Goal: Task Accomplishment & Management: Manage account settings

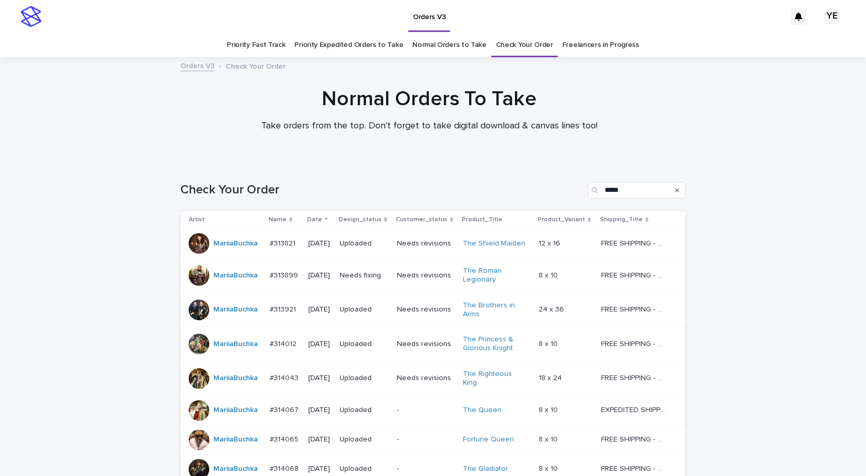
scroll to position [154, 0]
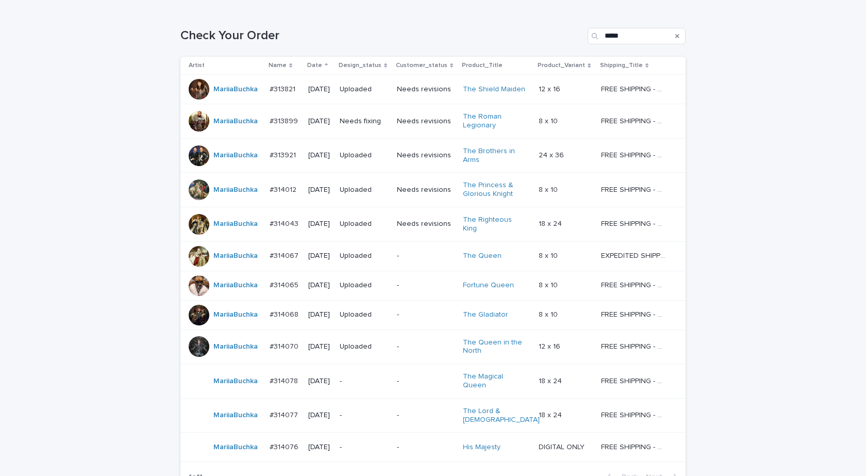
drag, startPoint x: 754, startPoint y: 393, endPoint x: 748, endPoint y: 393, distance: 5.7
click at [754, 393] on div "Loading... Saving… Loading... Saving… Check Your Order ***** Artist Name Date D…" at bounding box center [433, 278] width 866 height 543
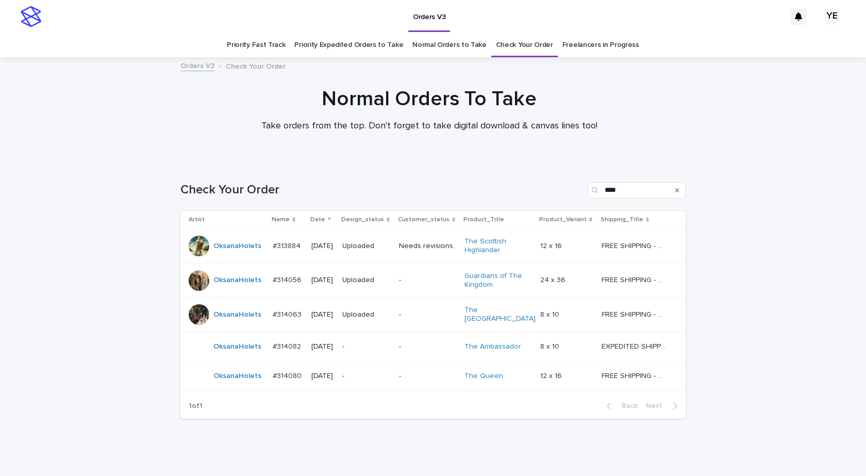
click at [245, 352] on div "OksanaHolets" at bounding box center [227, 346] width 76 height 21
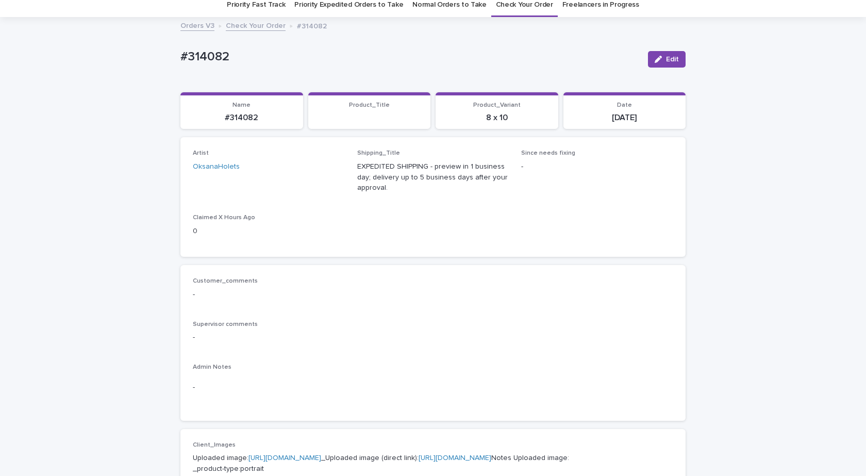
scroll to position [361, 0]
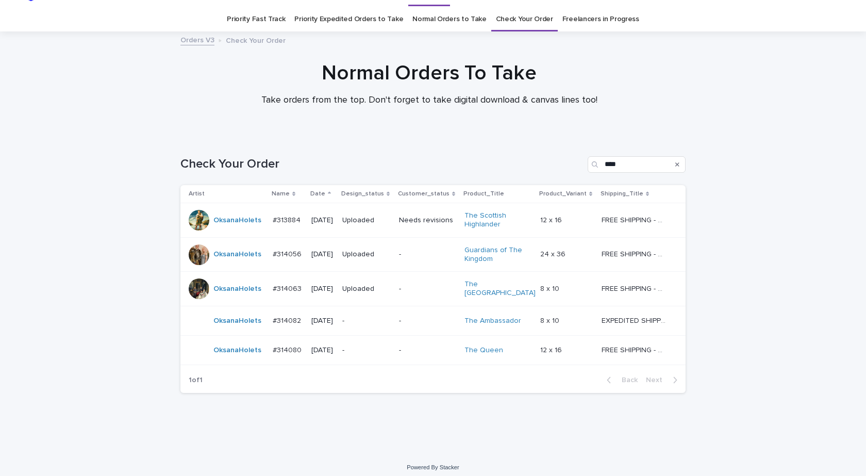
scroll to position [27, 0]
click at [245, 351] on div "OksanaHolets" at bounding box center [238, 349] width 48 height 17
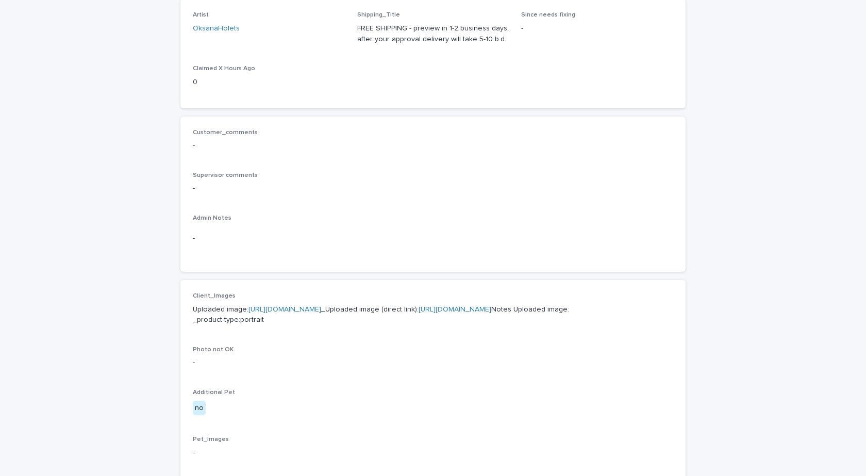
scroll to position [309, 0]
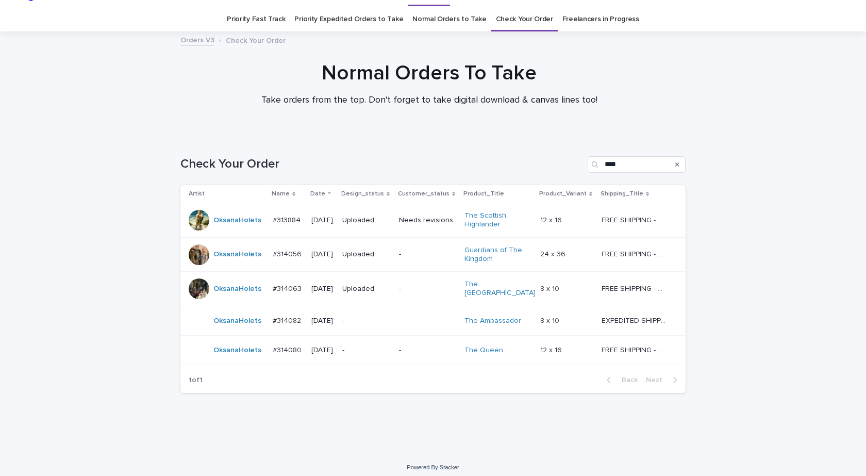
scroll to position [27, 0]
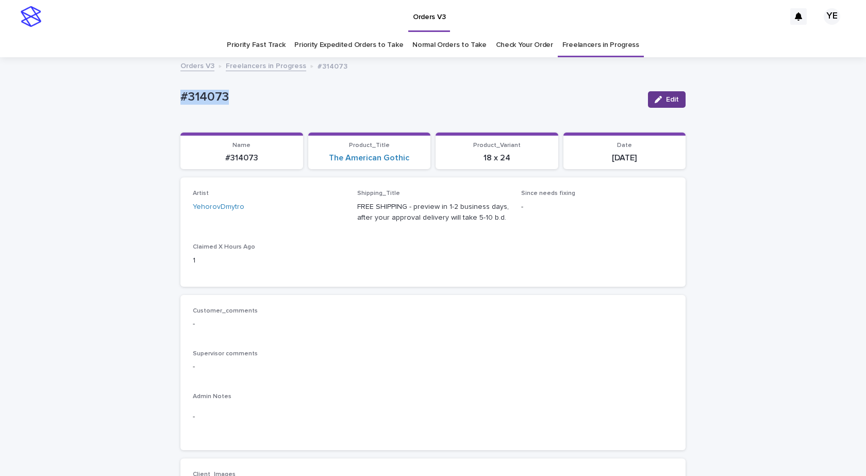
click at [648, 100] on button "Edit" at bounding box center [667, 99] width 38 height 17
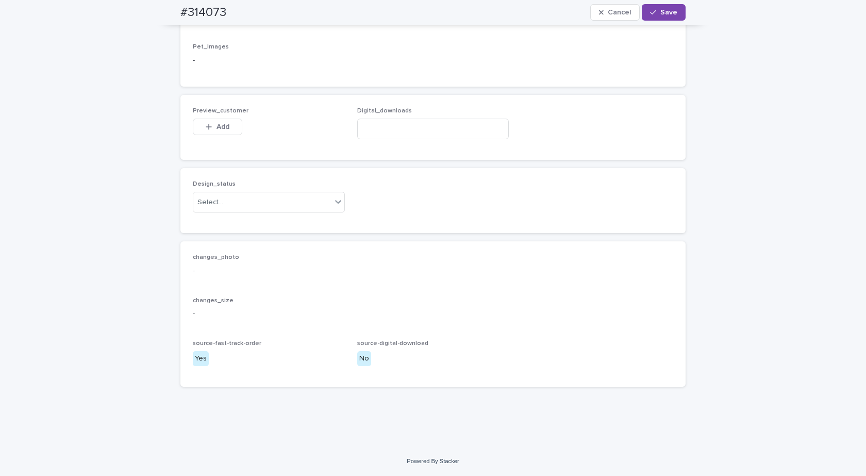
scroll to position [699, 0]
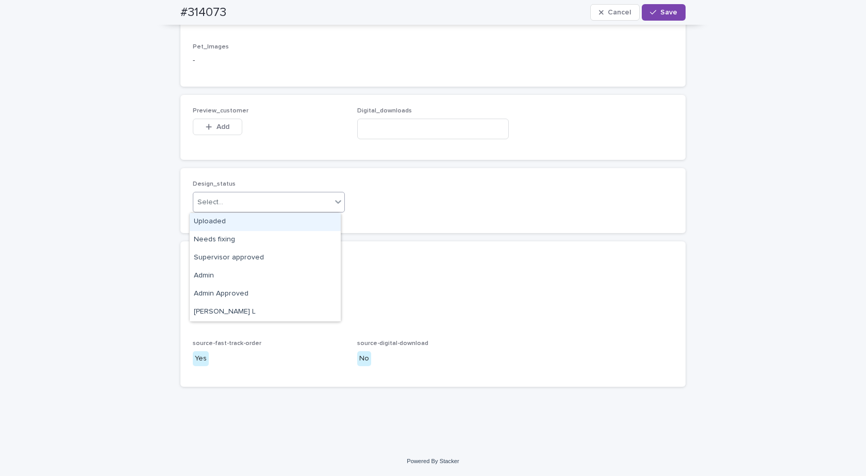
click at [240, 197] on div "Select..." at bounding box center [262, 202] width 138 height 17
click at [193, 215] on div "Uploaded" at bounding box center [265, 222] width 151 height 18
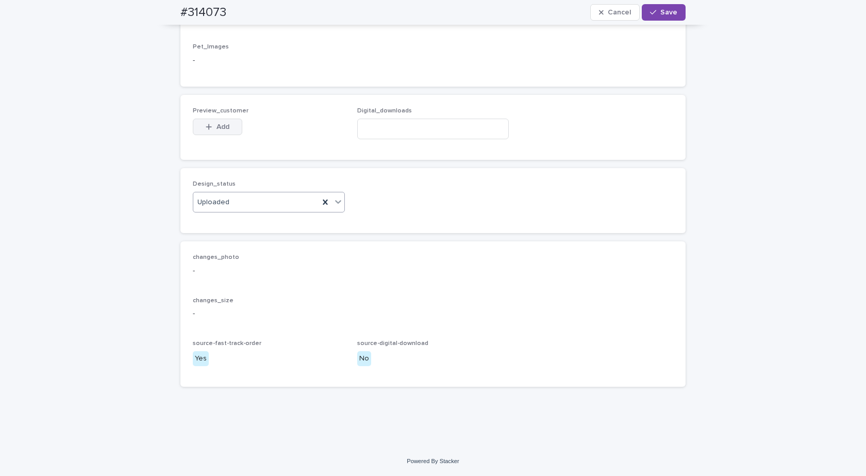
click at [210, 125] on div "button" at bounding box center [211, 126] width 10 height 7
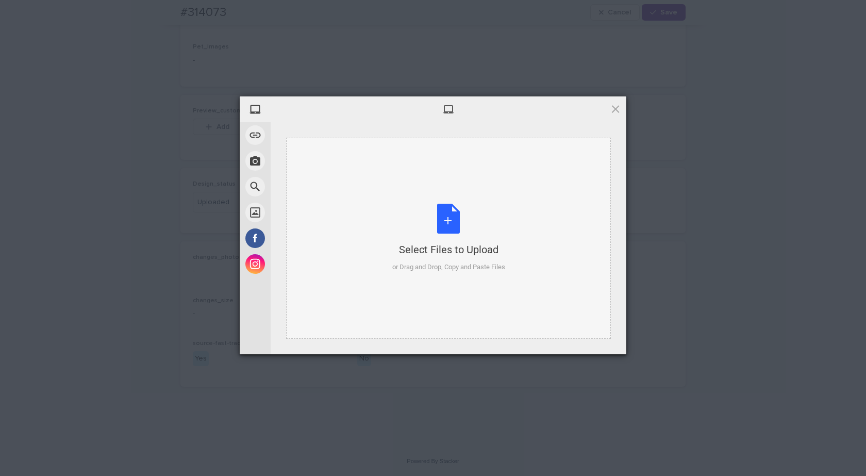
click at [444, 199] on div "Select Files to Upload or Drag and Drop, Copy and Paste Files" at bounding box center [448, 238] width 325 height 201
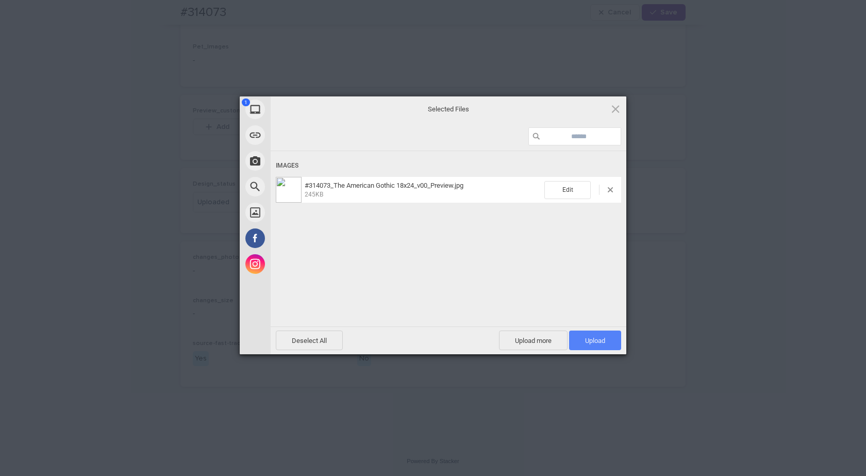
click at [578, 336] on span "Upload 1" at bounding box center [595, 341] width 52 height 20
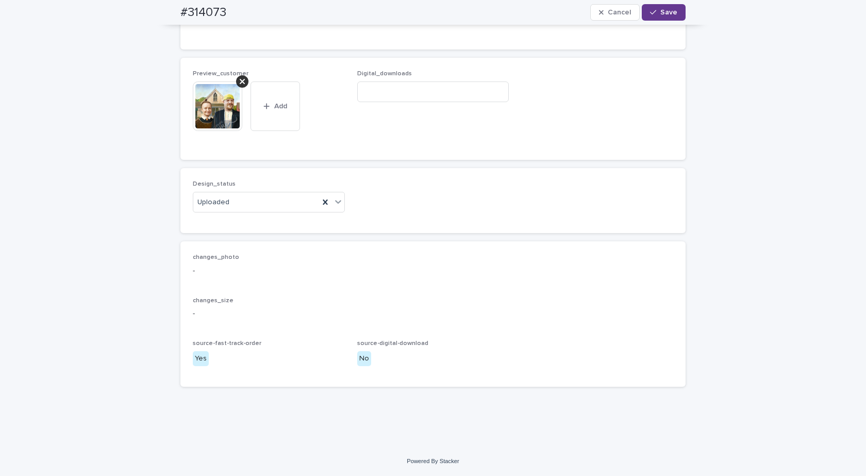
click at [671, 12] on span "Save" at bounding box center [669, 12] width 17 height 7
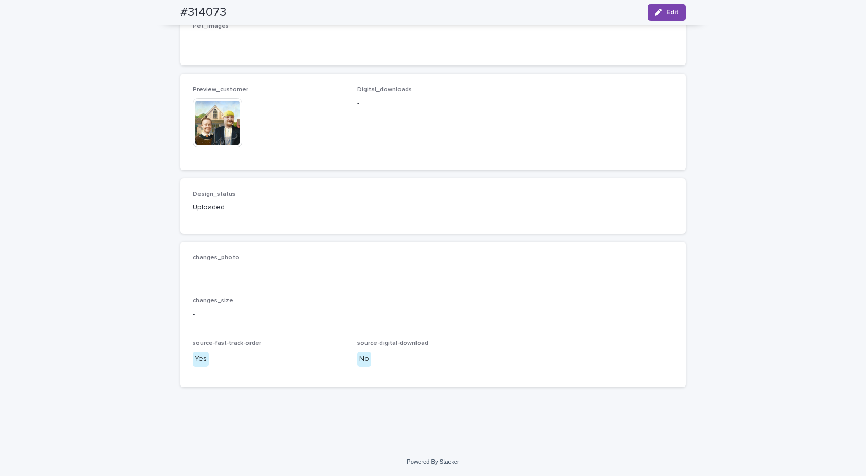
click at [215, 126] on img at bounding box center [218, 123] width 50 height 50
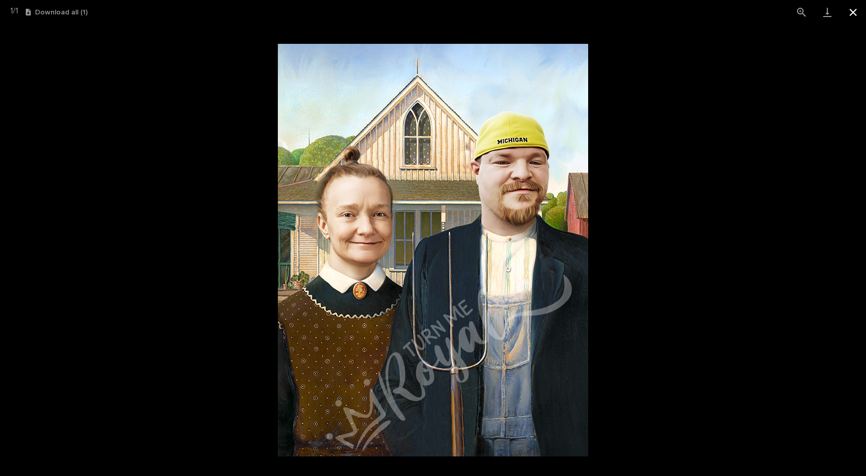
click at [856, 11] on button "Close gallery" at bounding box center [854, 12] width 26 height 24
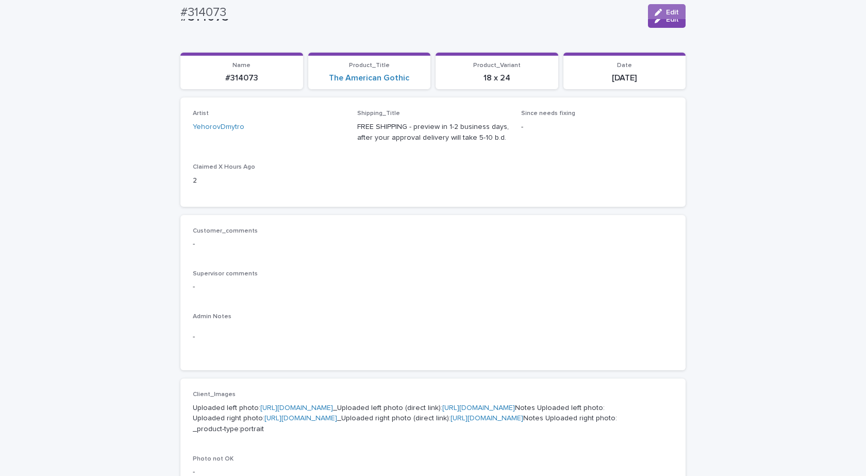
scroll to position [0, 0]
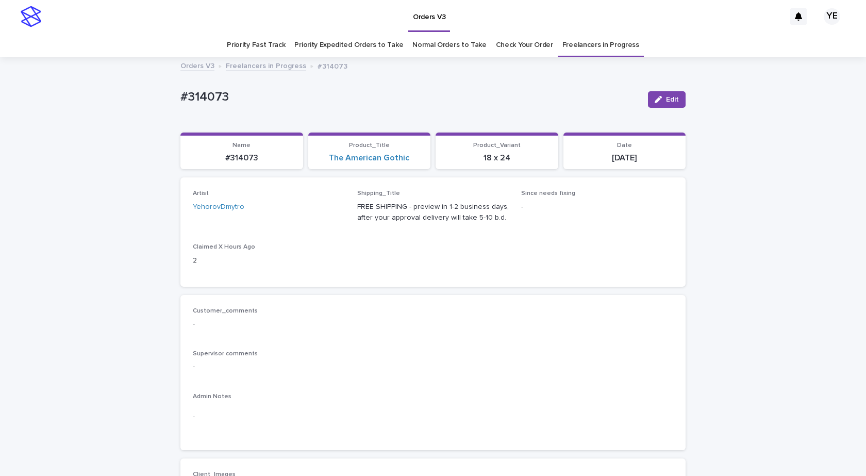
click at [281, 67] on link "Freelancers in Progress" at bounding box center [266, 65] width 80 height 12
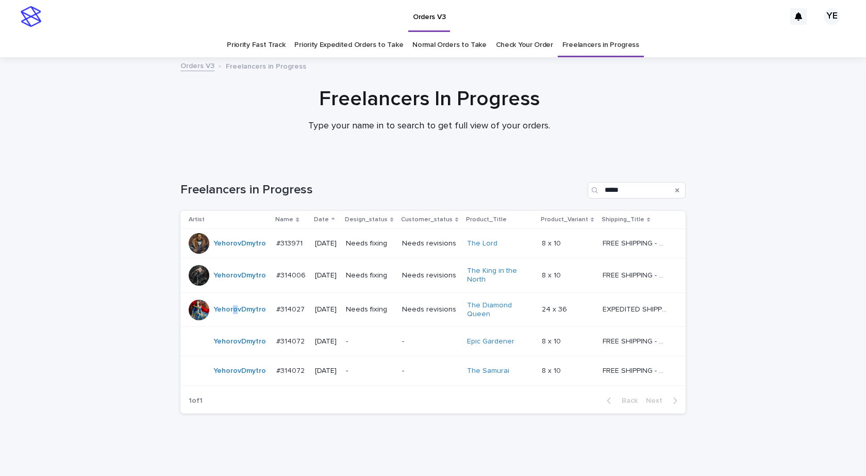
click at [231, 319] on div "YehorovDmytro" at bounding box center [228, 310] width 79 height 21
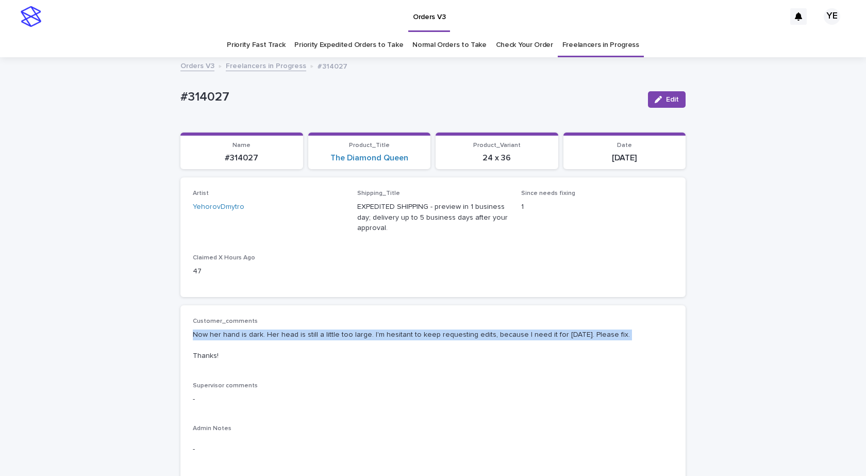
drag, startPoint x: 613, startPoint y: 335, endPoint x: 144, endPoint y: 334, distance: 468.8
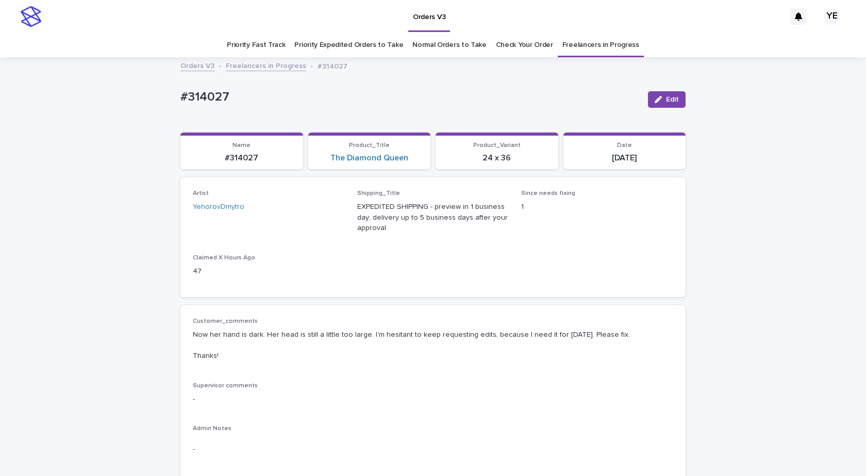
click at [230, 352] on p "Now her hand is dark. Her head is still a little too large. I'm hesitant to kee…" at bounding box center [433, 346] width 481 height 32
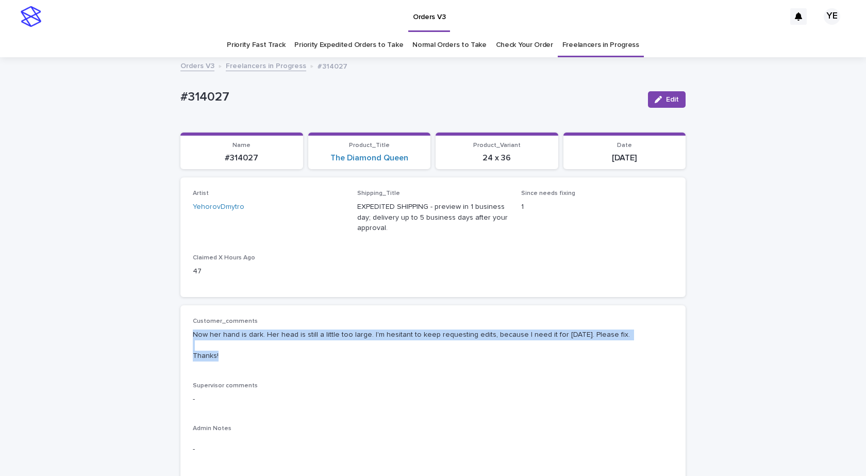
drag, startPoint x: 218, startPoint y: 356, endPoint x: 162, endPoint y: 334, distance: 59.8
copy p "Now her hand is dark. Her head is still a little too large. I'm hesitant to kee…"
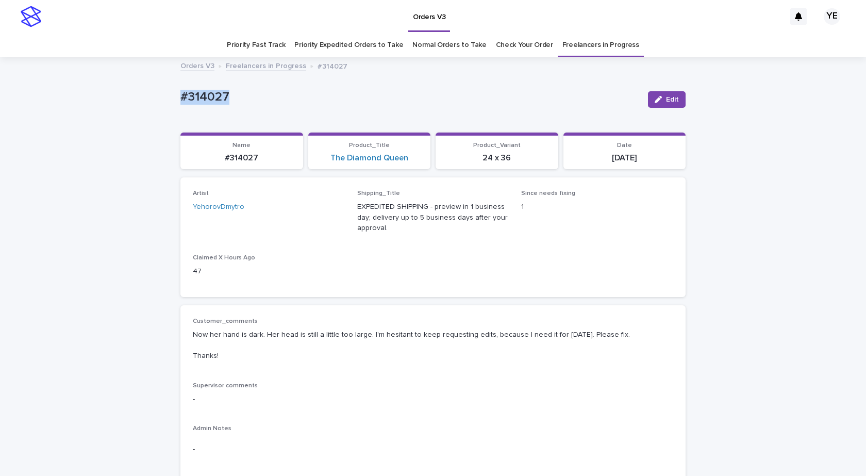
drag, startPoint x: 234, startPoint y: 96, endPoint x: 139, endPoint y: 83, distance: 95.8
copy p "#314027"
click at [658, 97] on icon "button" at bounding box center [658, 99] width 7 height 7
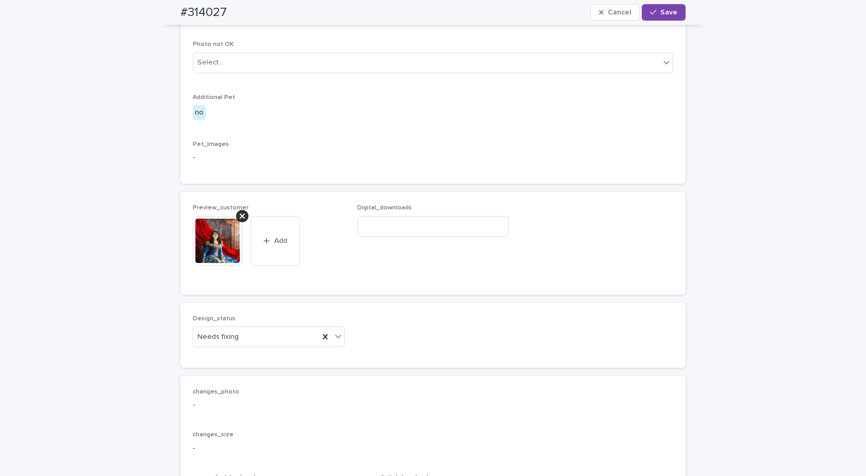
scroll to position [670, 0]
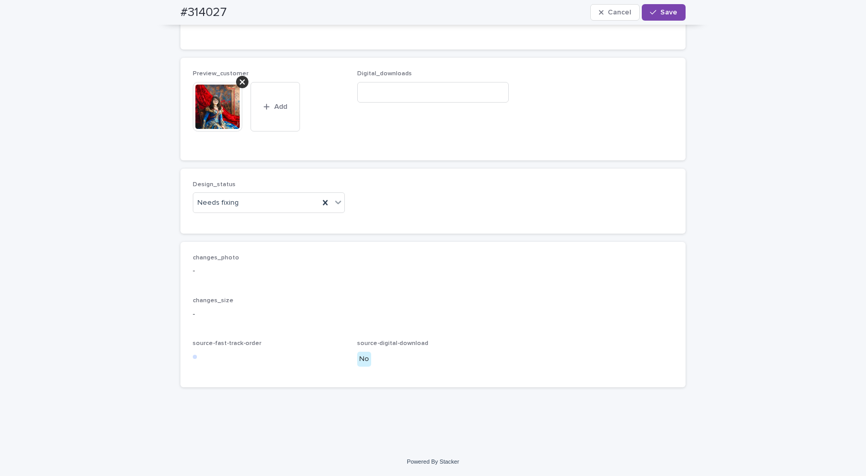
click at [240, 86] on icon at bounding box center [242, 82] width 5 height 8
click at [243, 210] on div "Needs fixing" at bounding box center [256, 202] width 126 height 17
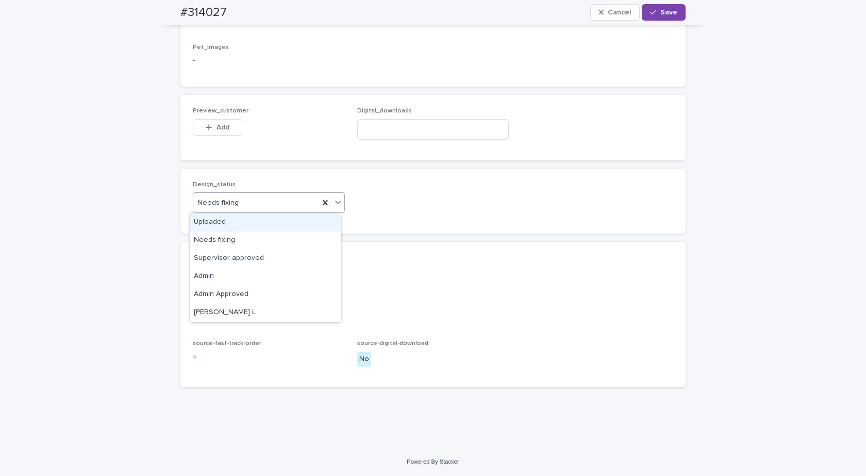
click at [227, 226] on div "Uploaded" at bounding box center [265, 223] width 151 height 18
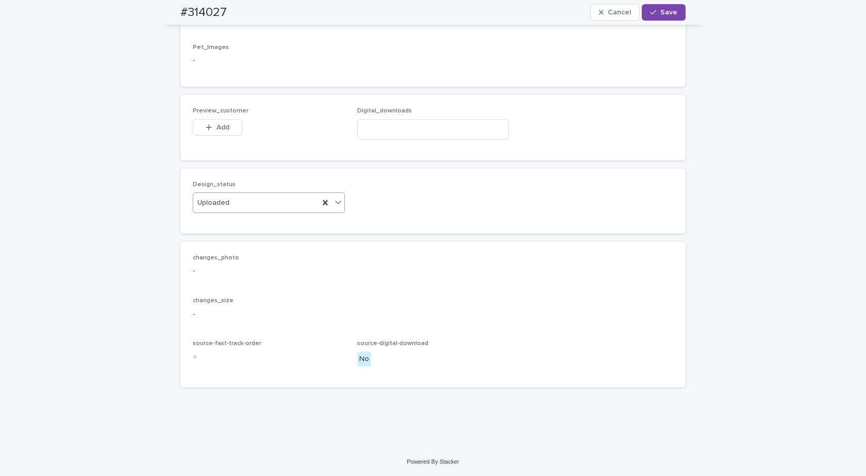
drag, startPoint x: 182, startPoint y: 123, endPoint x: 188, endPoint y: 126, distance: 6.2
click at [182, 124] on div "Preview_customer This file cannot be opened Download File Add Digital_downloads" at bounding box center [432, 127] width 505 height 65
click at [206, 127] on icon "button" at bounding box center [209, 127] width 6 height 6
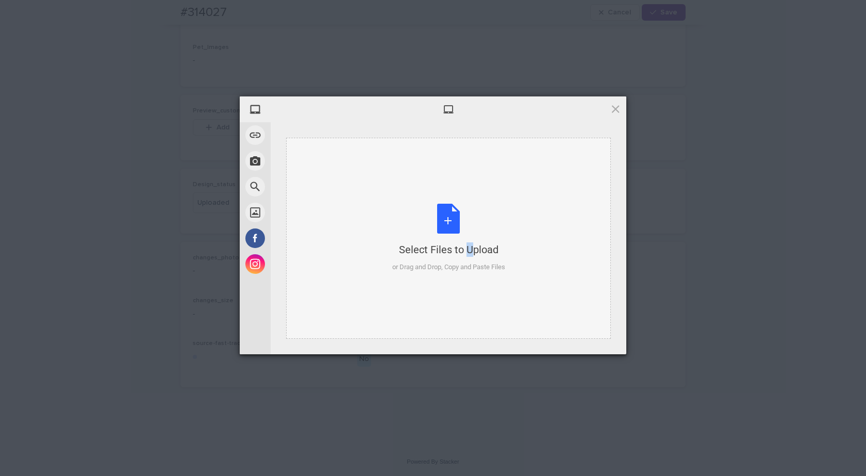
click at [450, 226] on div "Select Files to Upload or Drag and Drop, Copy and Paste Files" at bounding box center [448, 238] width 113 height 69
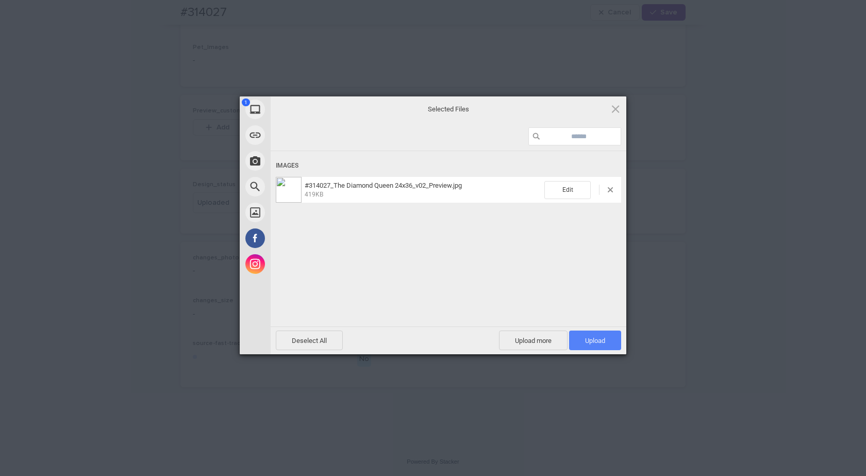
click at [593, 337] on span "Upload 1" at bounding box center [595, 341] width 20 height 8
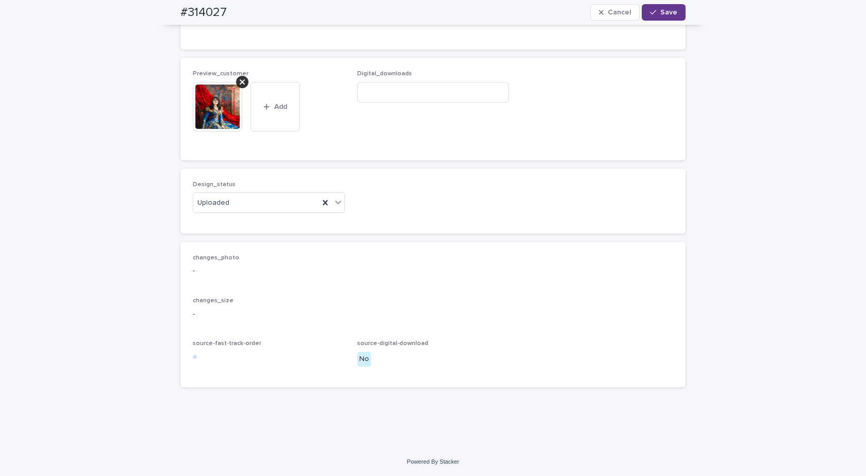
click at [655, 13] on div "button" at bounding box center [655, 12] width 10 height 7
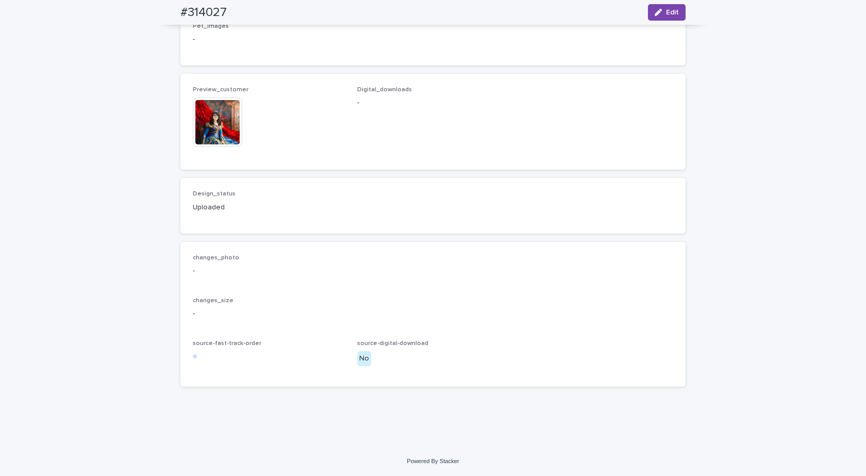
click at [217, 137] on img at bounding box center [218, 122] width 50 height 50
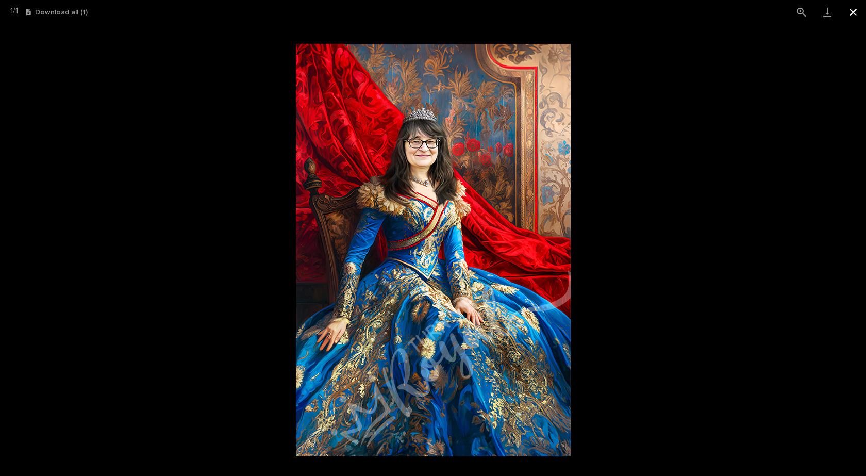
click at [852, 13] on button "Close gallery" at bounding box center [854, 12] width 26 height 24
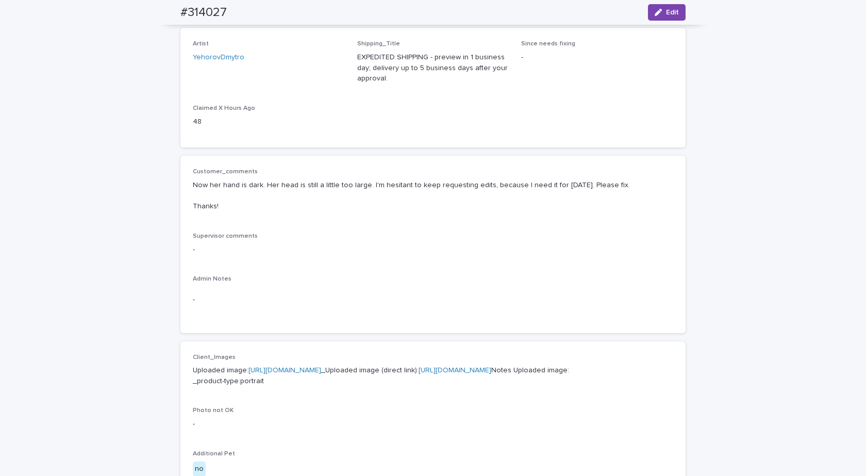
scroll to position [0, 0]
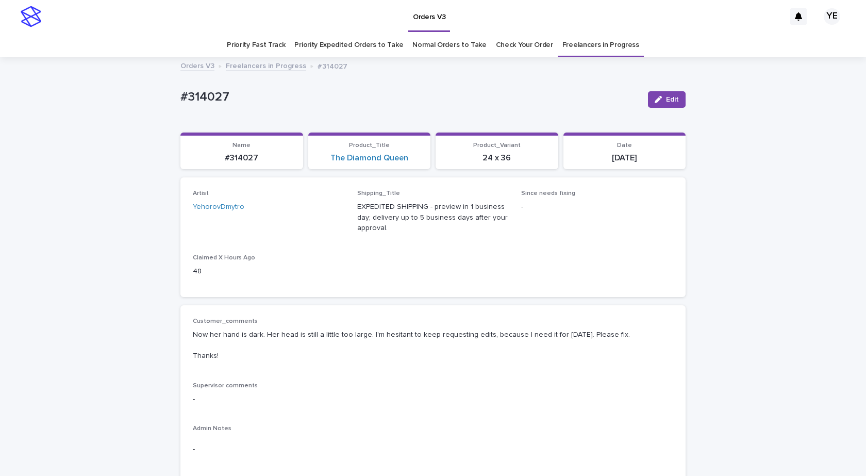
click at [253, 68] on link "Freelancers in Progress" at bounding box center [266, 65] width 80 height 12
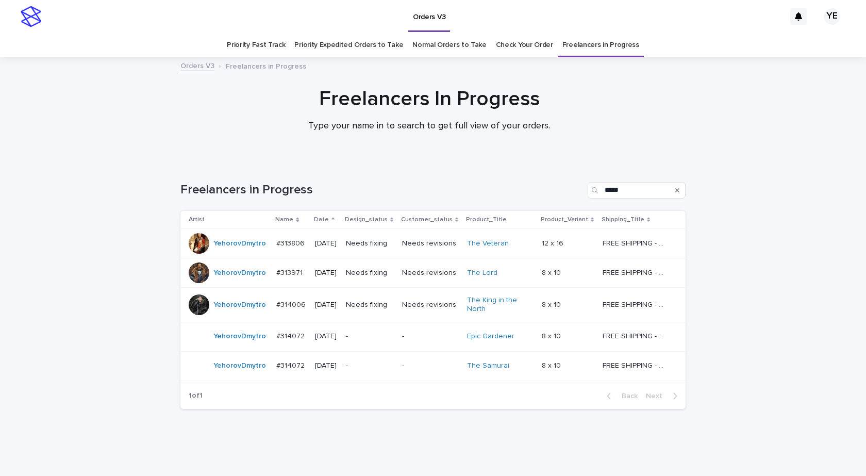
click at [219, 451] on div "Loading... Saving… Loading... Saving… Freelancers in Progress ***** Artist Name…" at bounding box center [433, 314] width 866 height 307
click at [231, 255] on td "YehorovDmytro" at bounding box center [226, 243] width 92 height 29
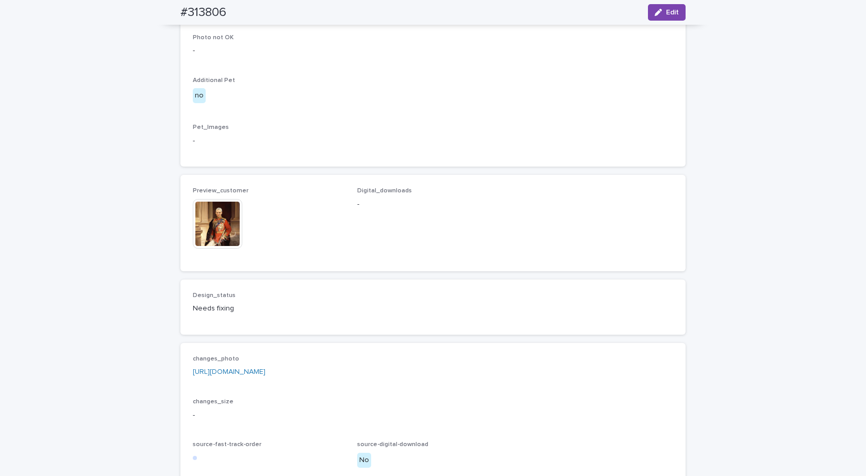
scroll to position [619, 0]
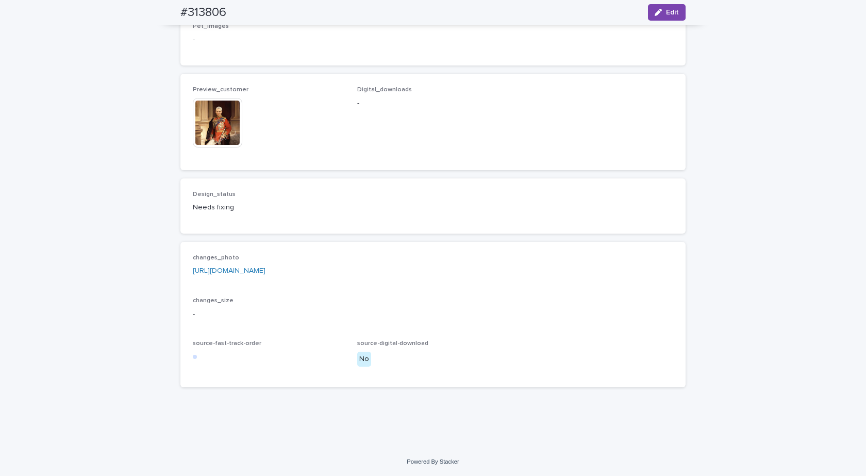
click at [266, 274] on link "https://drive.google.com/file/d/1QPX7xvnb3ARou0qpREQx55NBF4ck401K/view?usp=shar…" at bounding box center [229, 270] width 73 height 7
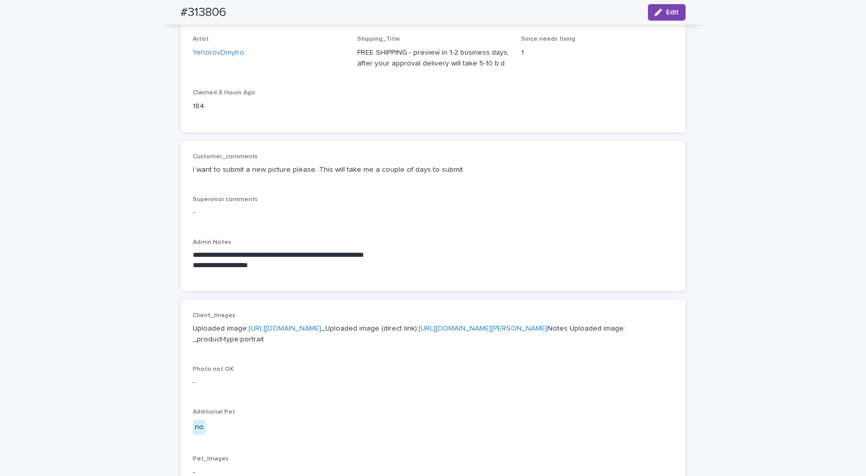
scroll to position [0, 0]
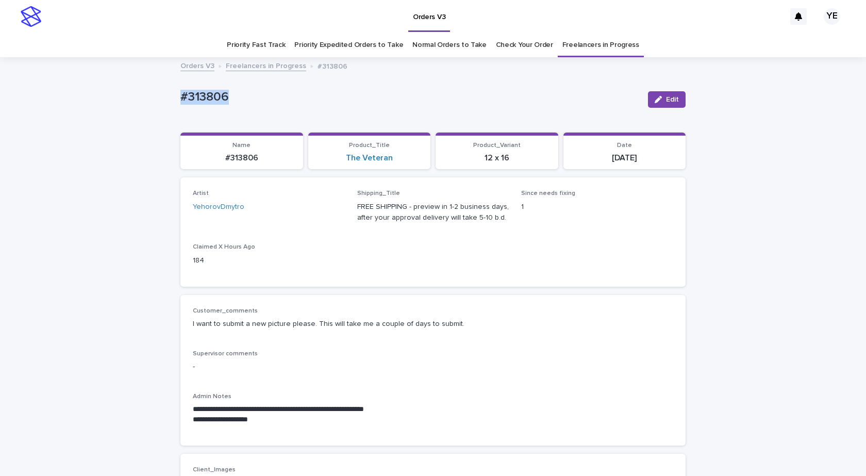
drag, startPoint x: 203, startPoint y: 97, endPoint x: 116, endPoint y: 99, distance: 87.2
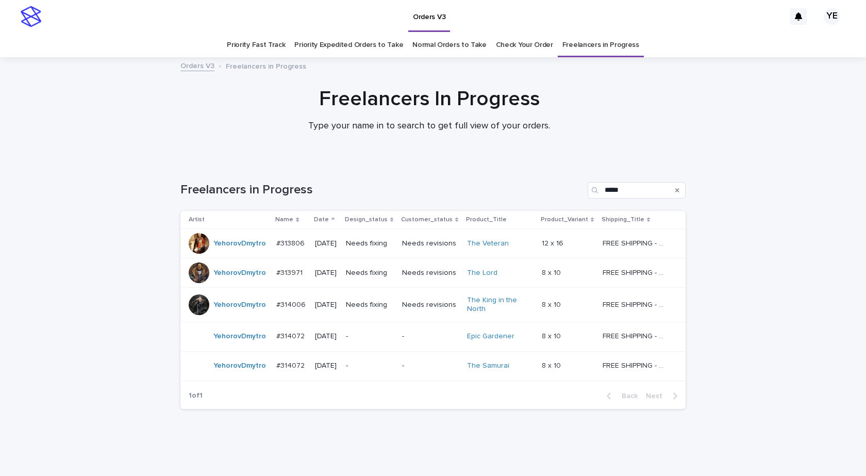
scroll to position [22, 0]
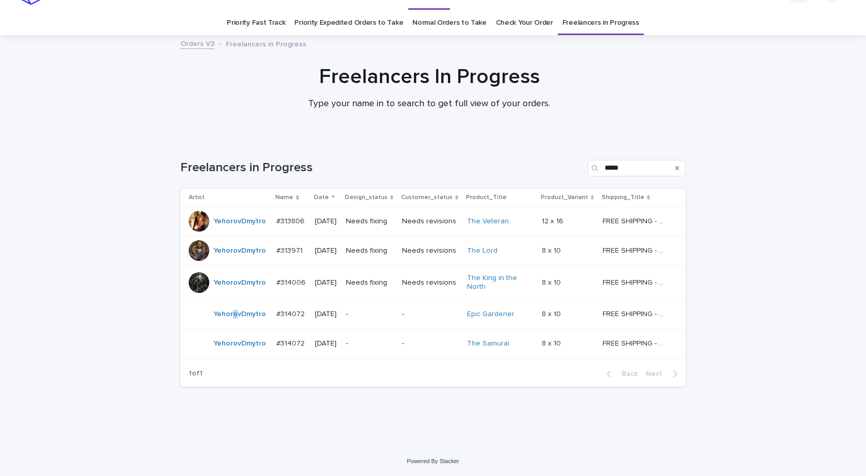
click at [230, 323] on div "YehorovDmytro" at bounding box center [240, 314] width 53 height 17
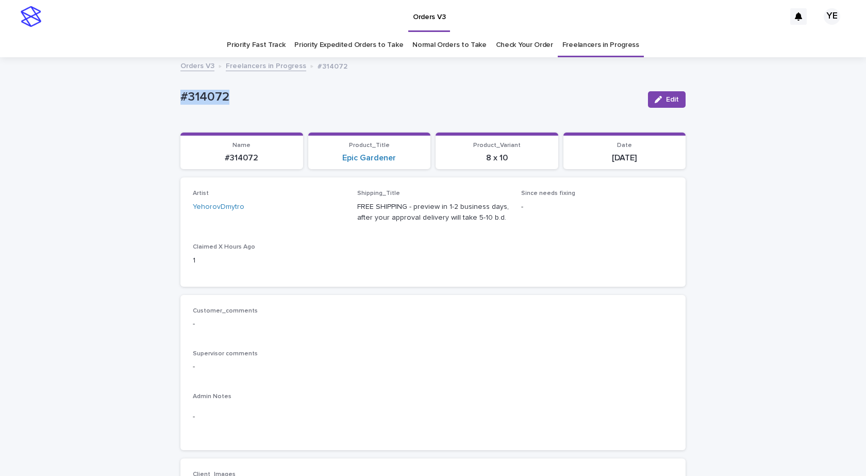
drag, startPoint x: 244, startPoint y: 90, endPoint x: 86, endPoint y: 96, distance: 158.4
copy p "#314072"
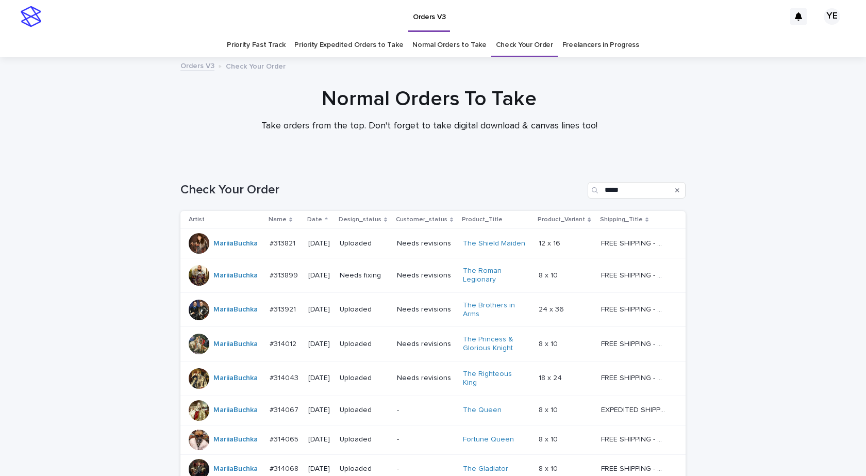
scroll to position [206, 0]
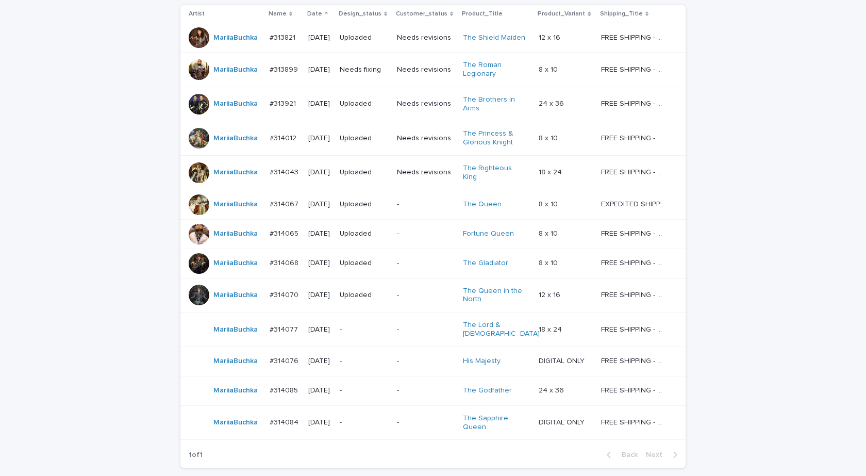
click at [233, 389] on div "MariiaBuchka" at bounding box center [225, 391] width 73 height 21
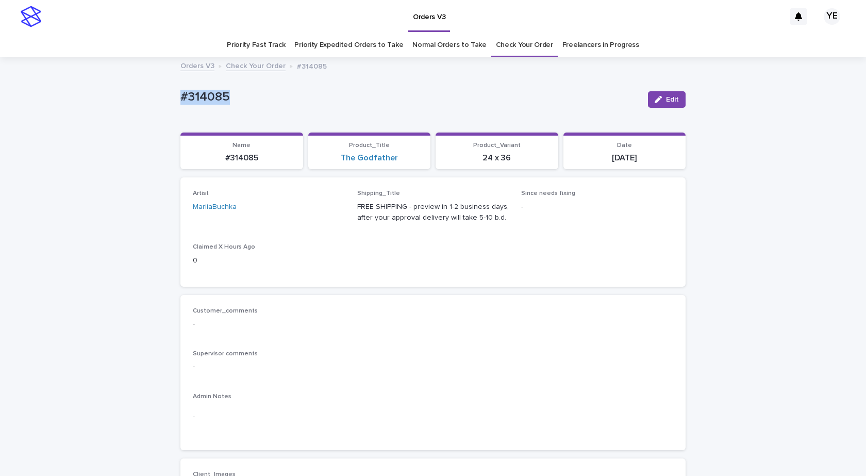
drag, startPoint x: 219, startPoint y: 95, endPoint x: 136, endPoint y: 110, distance: 83.9
copy p "#314085"
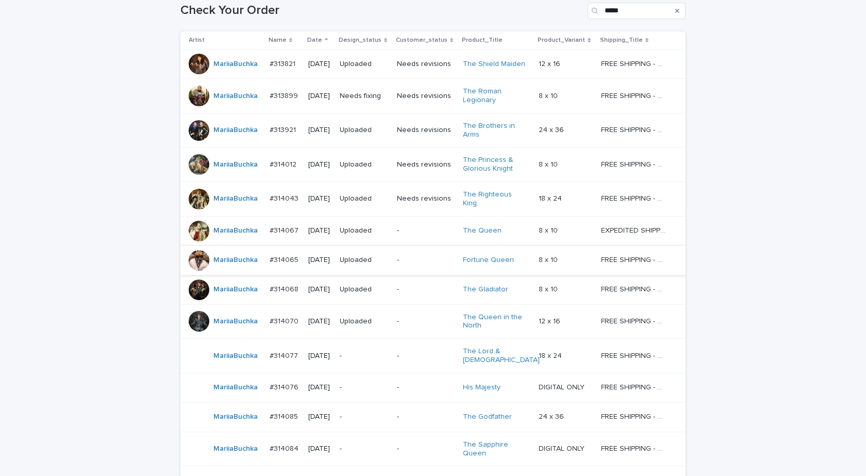
scroll to position [277, 0]
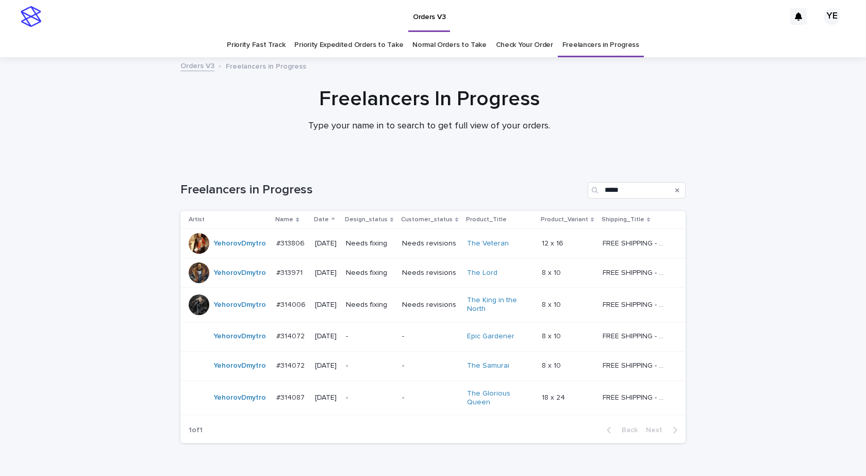
click at [250, 404] on div "YehorovDmytro" at bounding box center [228, 398] width 79 height 21
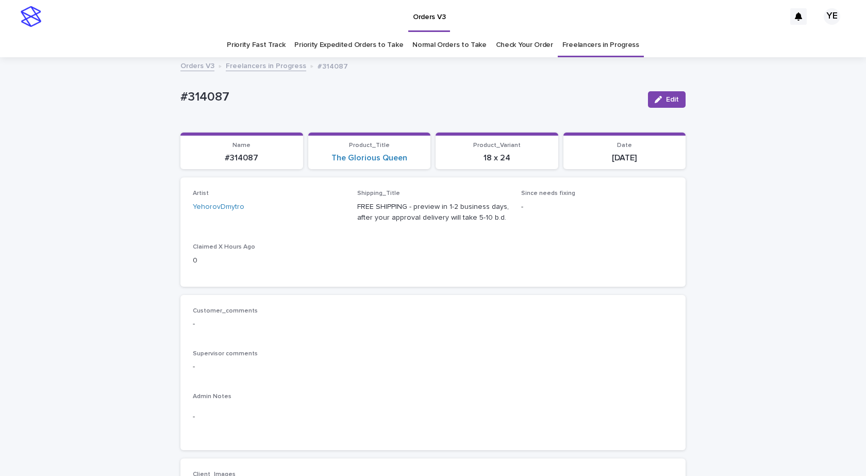
scroll to position [361, 0]
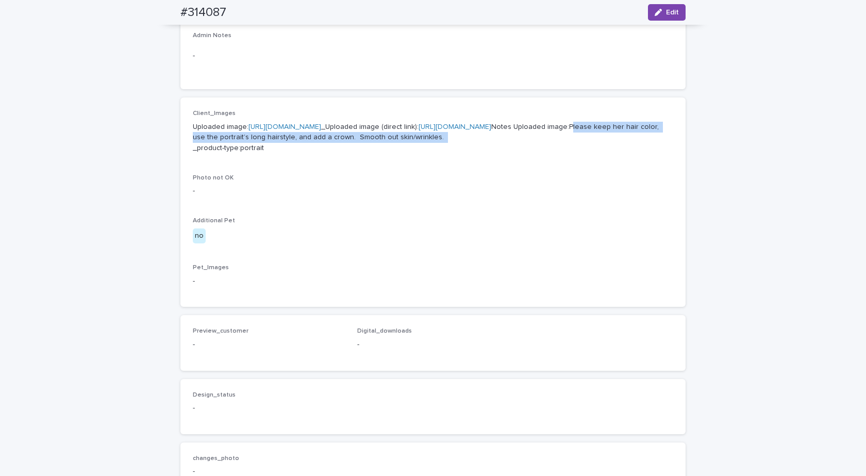
drag, startPoint x: 540, startPoint y: 188, endPoint x: 264, endPoint y: 177, distance: 276.6
click at [264, 154] on p "Uploaded image: https://cdn.shopify.com-uploadkit.app/s/files/1/0033/4807/0511/…" at bounding box center [433, 138] width 481 height 32
copy p "Please keep her hair color, use the portrait’s long hairstyle, and add a crown.…"
click at [294, 124] on link "[URL][DOMAIN_NAME]" at bounding box center [285, 126] width 73 height 7
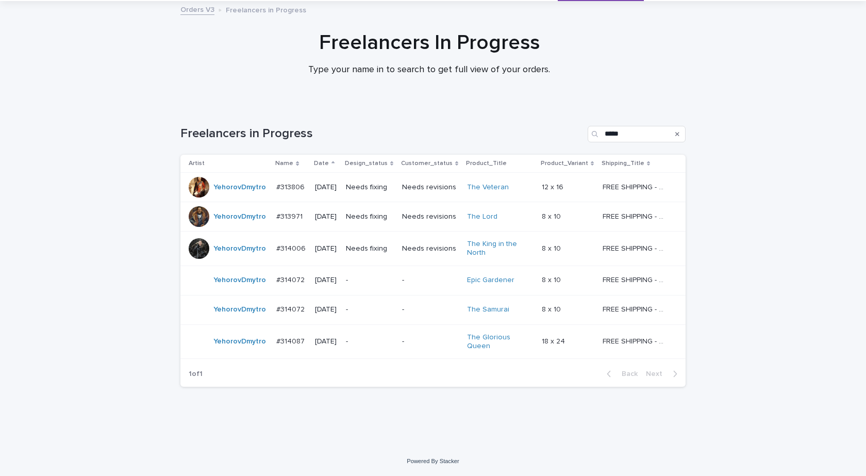
scroll to position [33, 0]
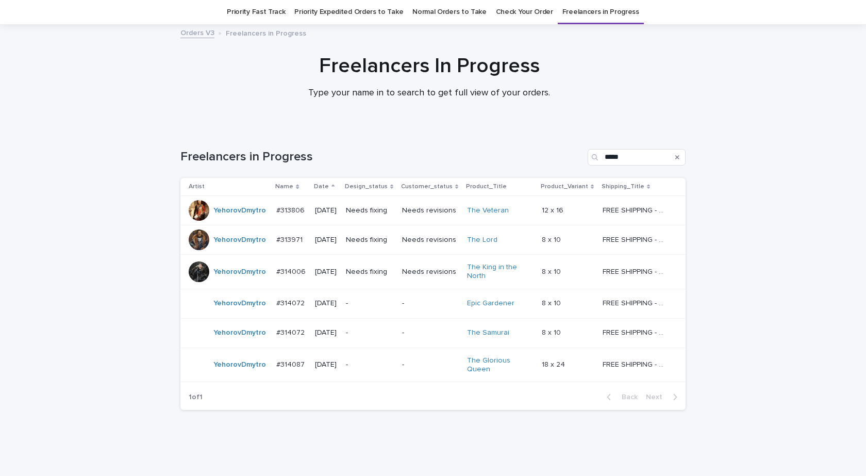
click at [259, 371] on div "YehorovDmytro" at bounding box center [228, 365] width 79 height 21
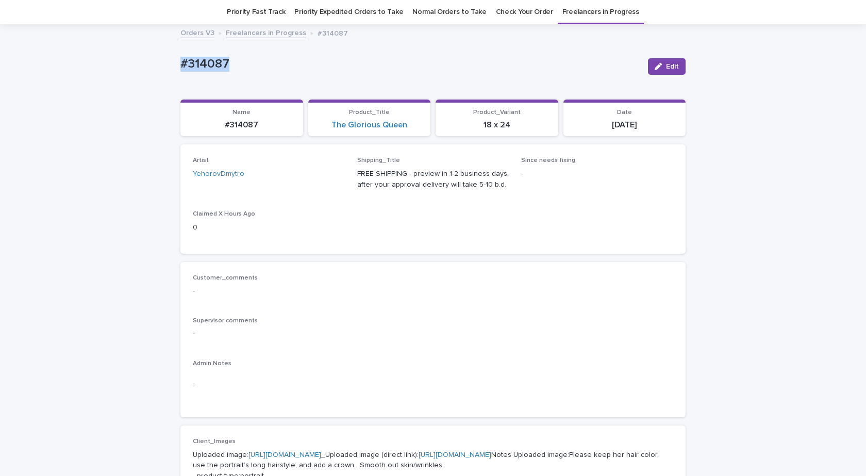
drag, startPoint x: 219, startPoint y: 69, endPoint x: 127, endPoint y: 74, distance: 91.9
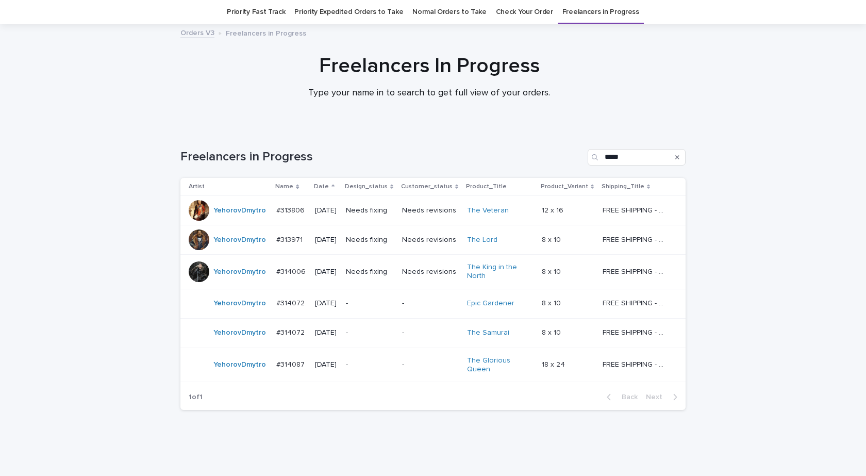
scroll to position [33, 0]
click at [238, 373] on td "YehorovDmytro" at bounding box center [226, 365] width 92 height 35
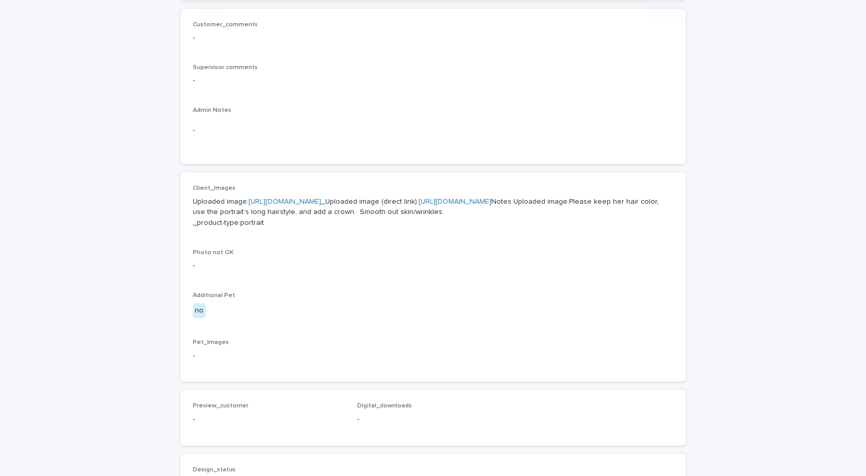
scroll to position [291, 0]
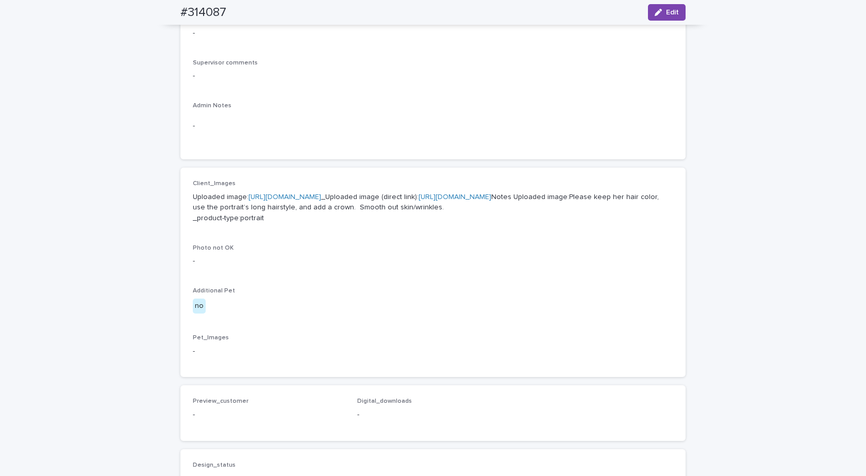
click at [309, 193] on link "https://cdn.shopify.com-uploadkit.app/s/files/1/0033/4807/0511/files/download.h…" at bounding box center [285, 196] width 73 height 7
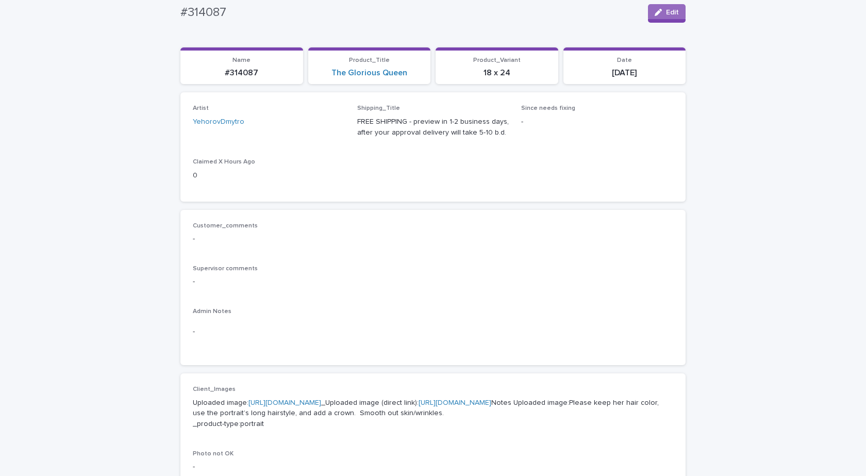
scroll to position [85, 0]
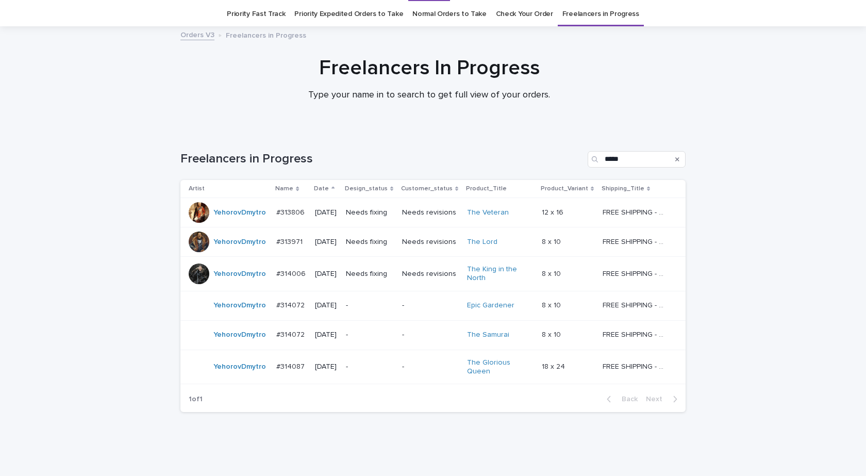
scroll to position [33, 0]
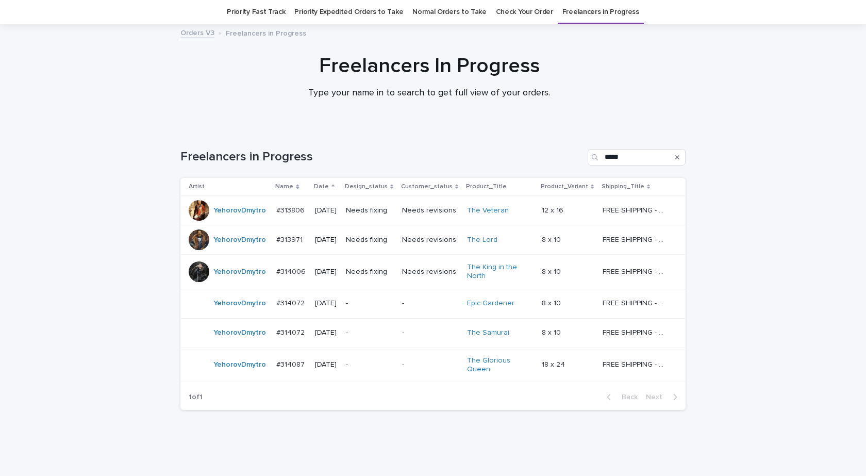
click at [111, 102] on div "Freelancers In Progress Type your name in to search to get full view of your or…" at bounding box center [429, 81] width 859 height 55
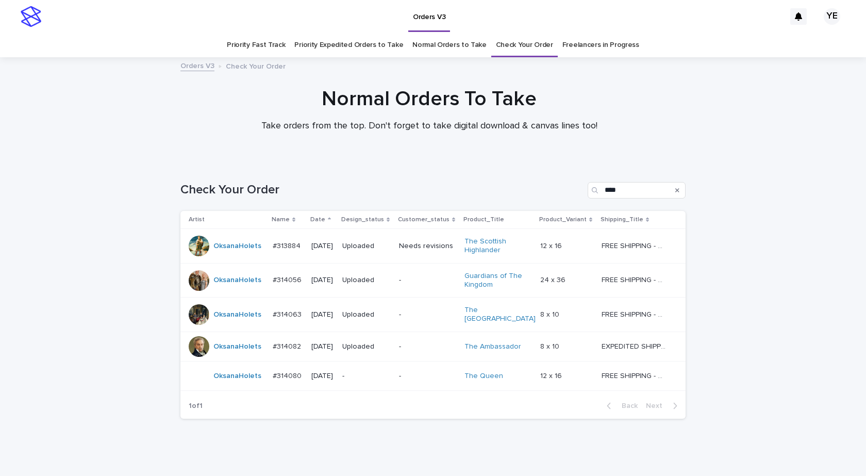
scroll to position [27, 0]
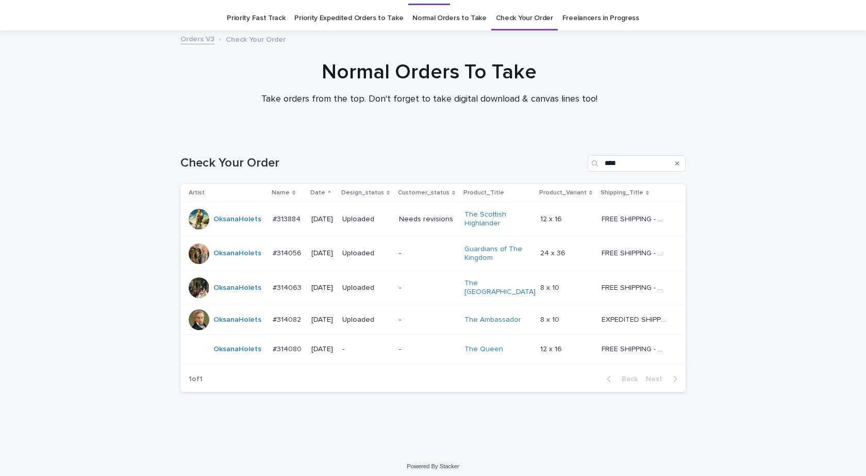
click at [235, 415] on div "Loading... Saving… Loading... Saving… Check Your Order **** Artist Name Date De…" at bounding box center [433, 280] width 516 height 291
drag, startPoint x: 214, startPoint y: 417, endPoint x: 221, endPoint y: 417, distance: 6.7
click at [216, 417] on div "Loading... Saving… Loading... Saving… Check Your Order **** Artist Name Date De…" at bounding box center [433, 280] width 516 height 291
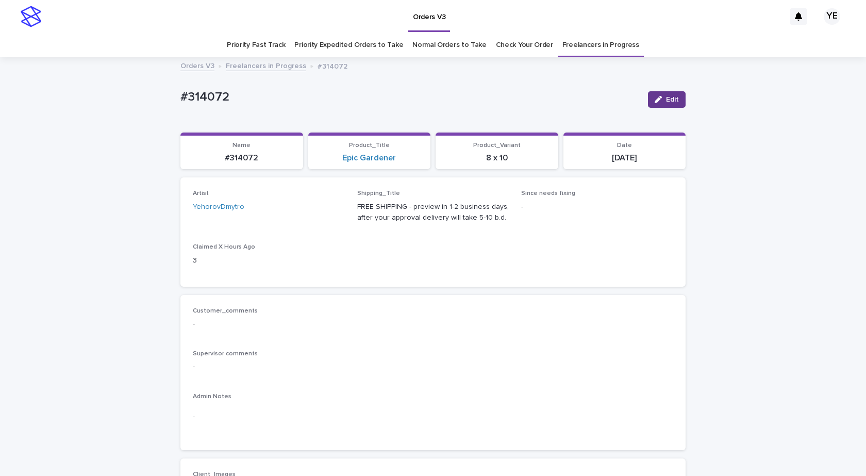
click at [666, 96] on span "Edit" at bounding box center [672, 99] width 13 height 7
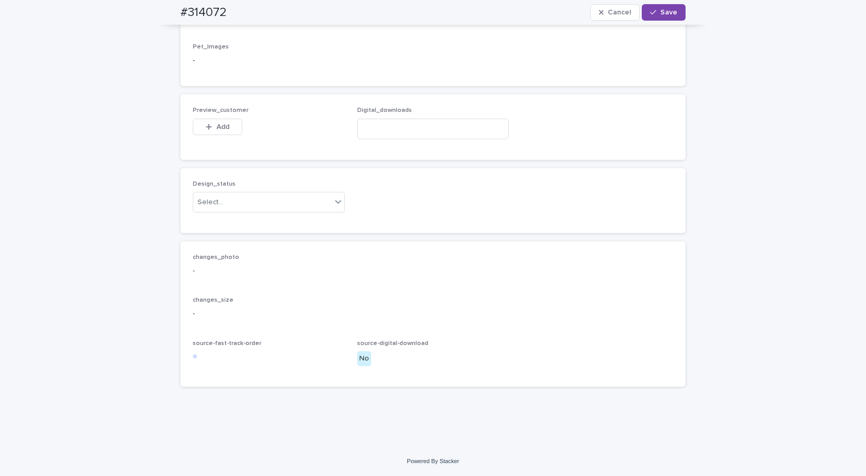
scroll to position [670, 0]
click at [226, 211] on div "Select..." at bounding box center [262, 202] width 138 height 17
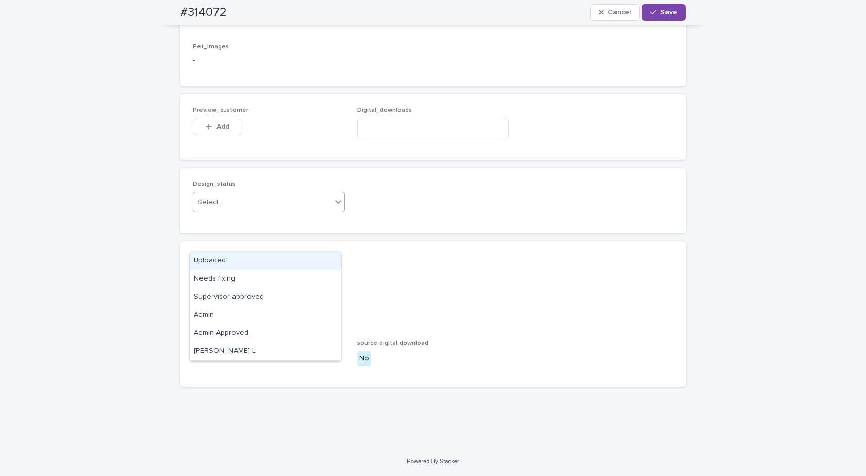
click at [200, 266] on div "Uploaded" at bounding box center [265, 261] width 151 height 18
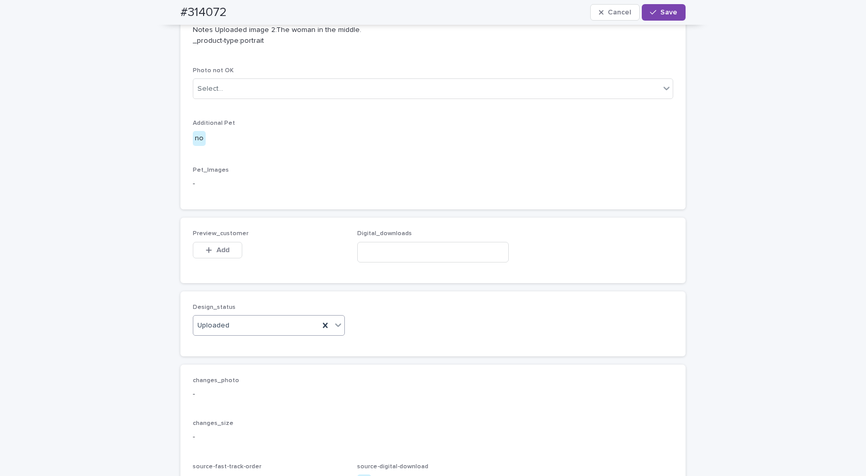
scroll to position [567, 0]
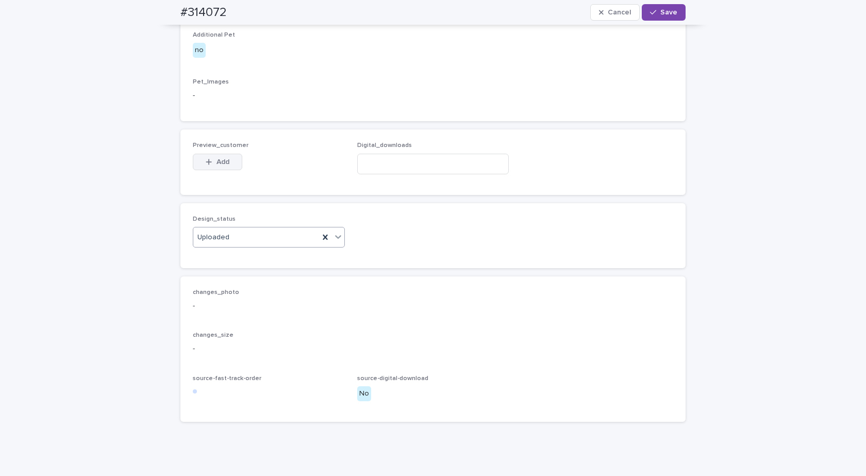
click at [216, 170] on button "Add" at bounding box center [218, 162] width 50 height 17
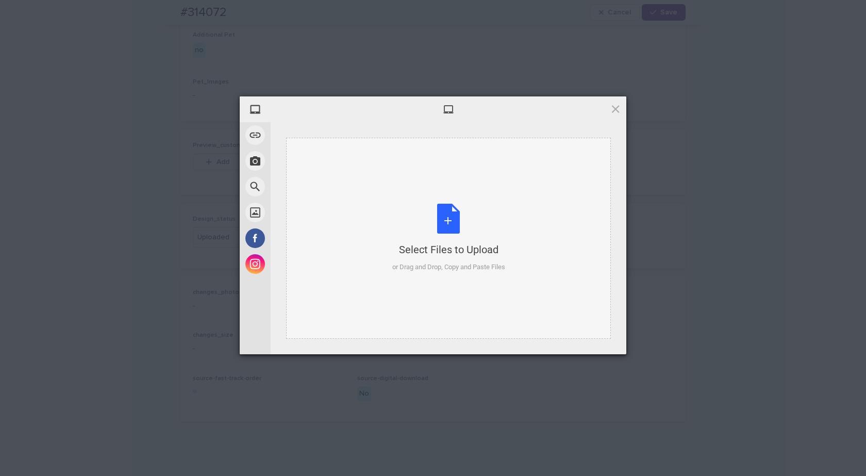
click at [451, 243] on div "Select Files to Upload" at bounding box center [448, 249] width 113 height 14
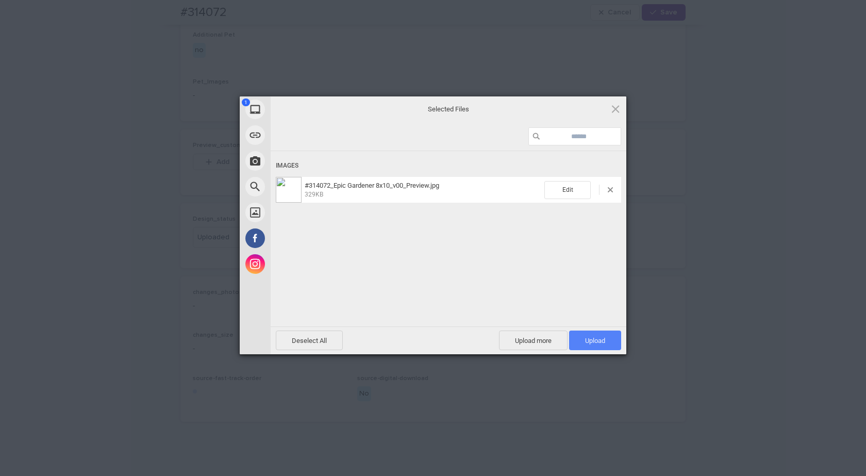
click at [573, 333] on span "Upload 1" at bounding box center [595, 341] width 52 height 20
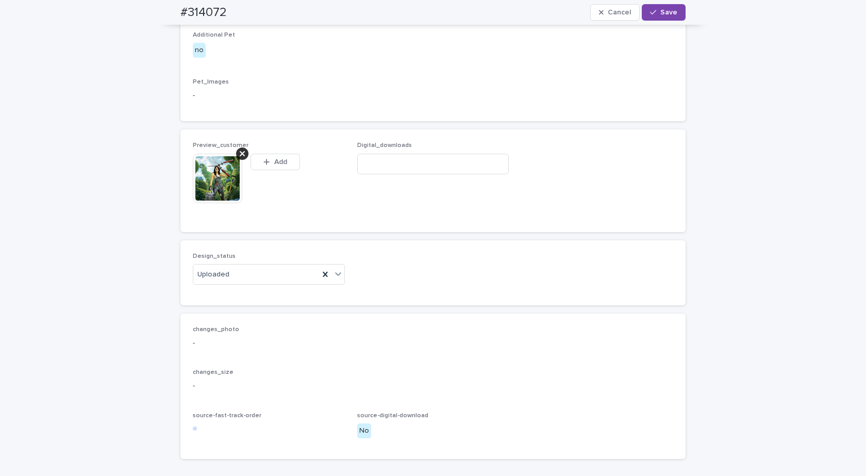
scroll to position [586, 0]
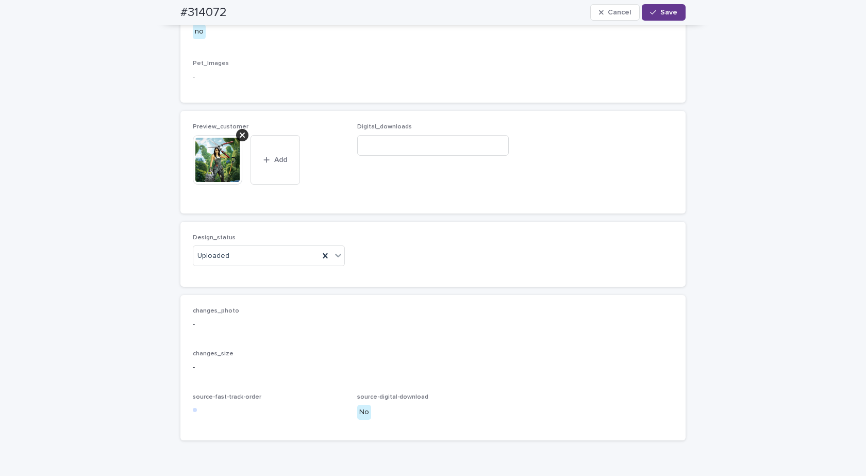
click at [666, 8] on button "Save" at bounding box center [664, 12] width 44 height 17
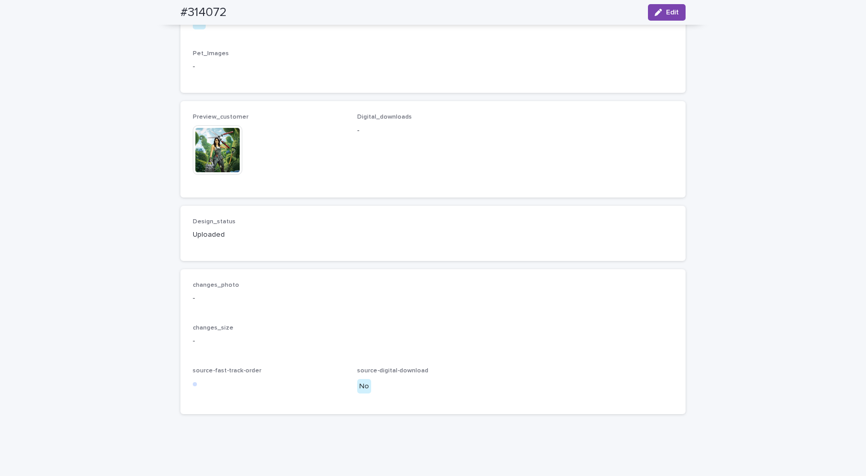
scroll to position [573, 0]
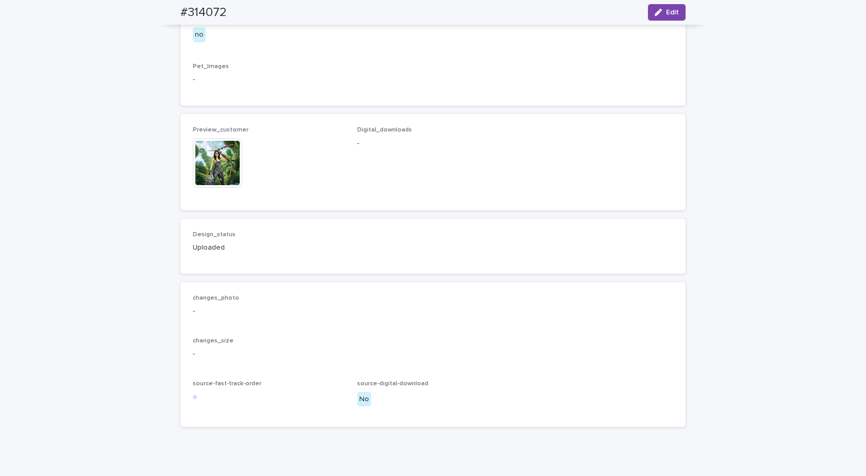
click at [196, 188] on img at bounding box center [218, 163] width 50 height 50
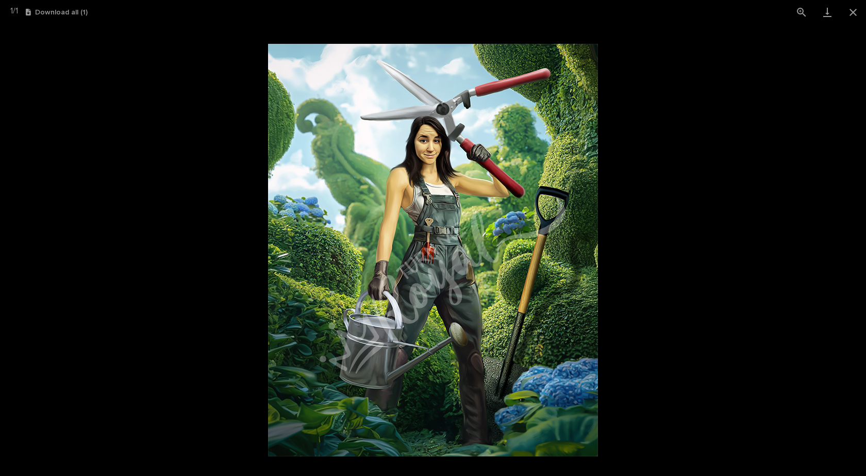
click at [435, 187] on img at bounding box center [433, 250] width 330 height 413
click at [864, 15] on button "Close gallery" at bounding box center [854, 12] width 26 height 24
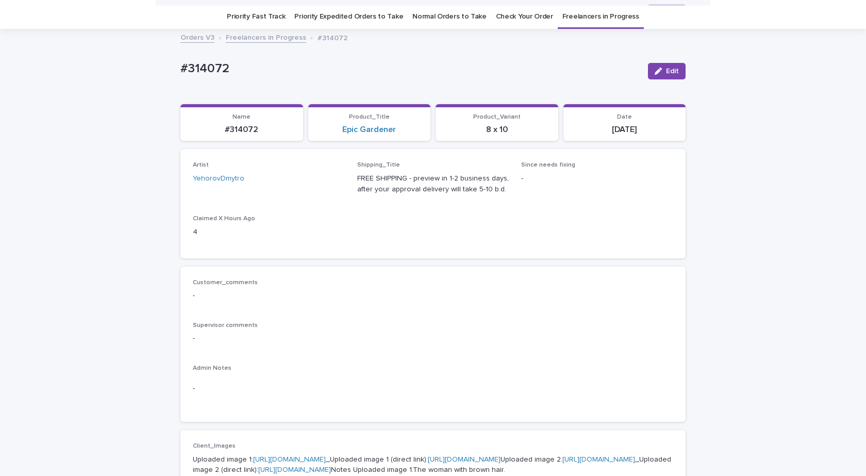
scroll to position [0, 0]
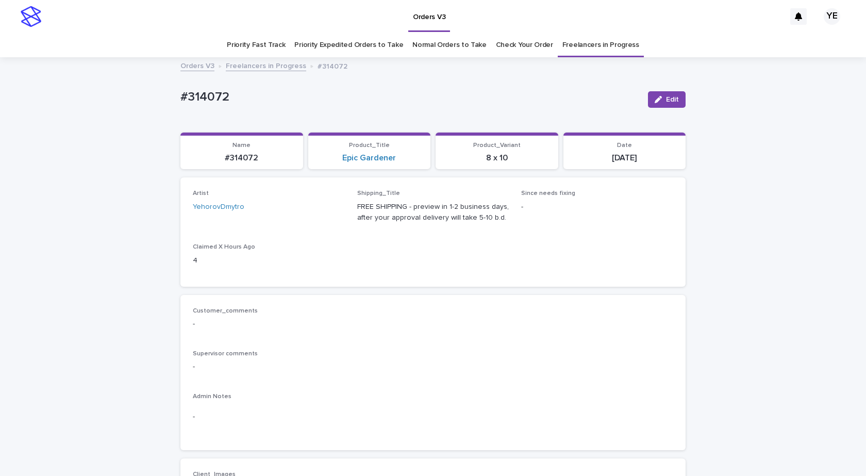
click at [271, 65] on link "Freelancers in Progress" at bounding box center [266, 65] width 80 height 12
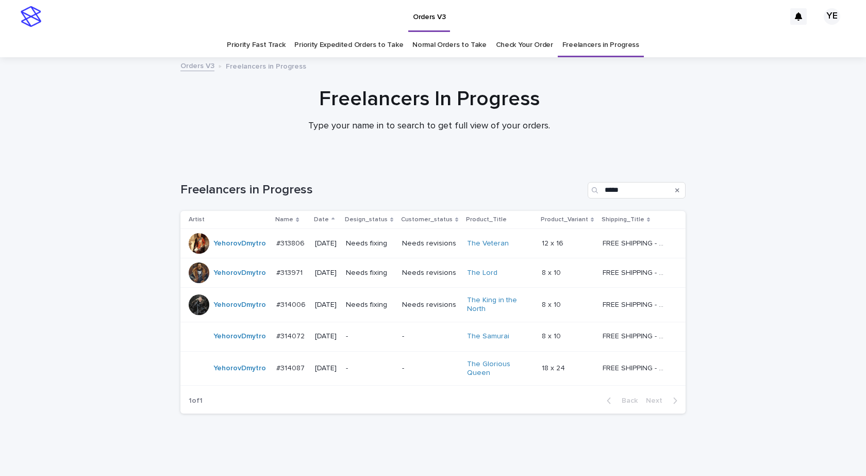
click at [224, 345] on div "YehorovDmytro" at bounding box center [240, 336] width 53 height 17
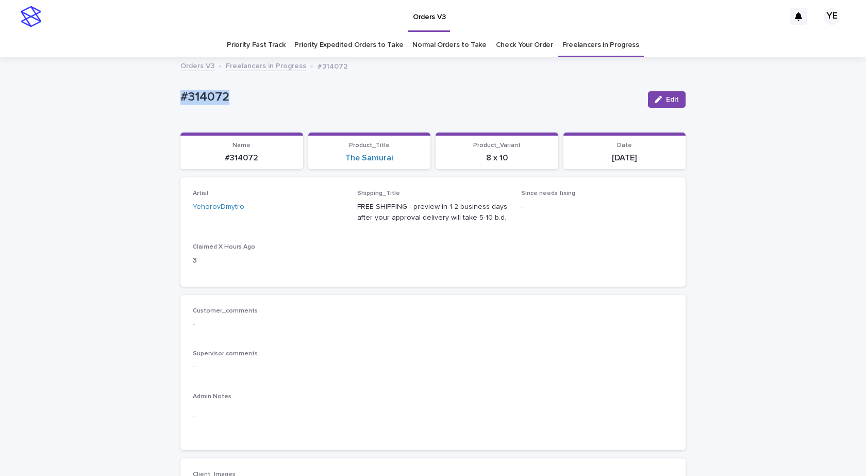
drag, startPoint x: 219, startPoint y: 89, endPoint x: 116, endPoint y: 97, distance: 103.0
copy p "#314072"
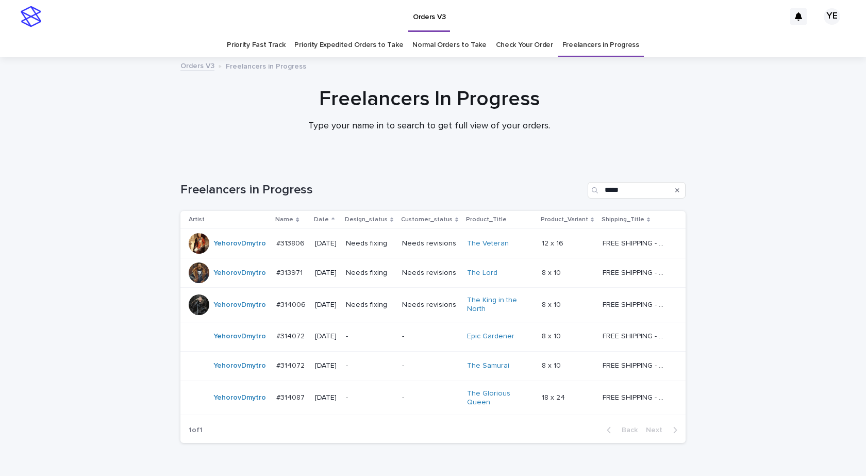
click at [233, 402] on div "YehorovDmytro" at bounding box center [240, 397] width 53 height 17
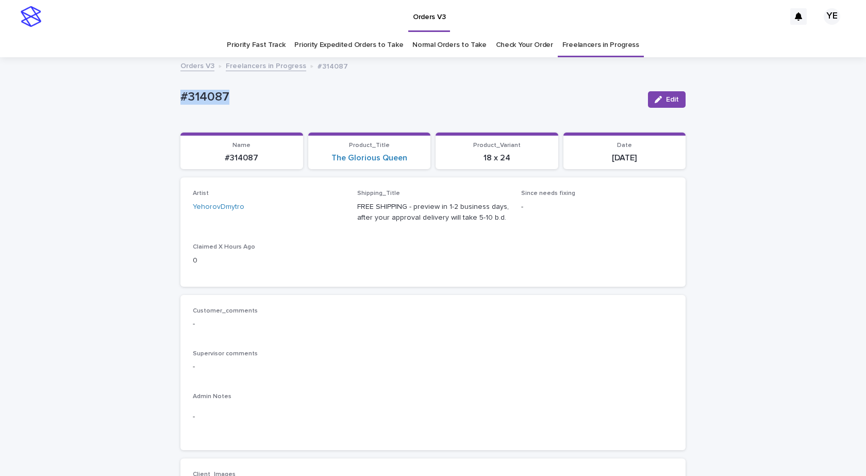
drag, startPoint x: 247, startPoint y: 112, endPoint x: 144, endPoint y: 111, distance: 102.1
copy p "#314087"
click at [669, 98] on span "Edit" at bounding box center [672, 99] width 13 height 7
click at [323, 212] on icon at bounding box center [325, 211] width 5 height 5
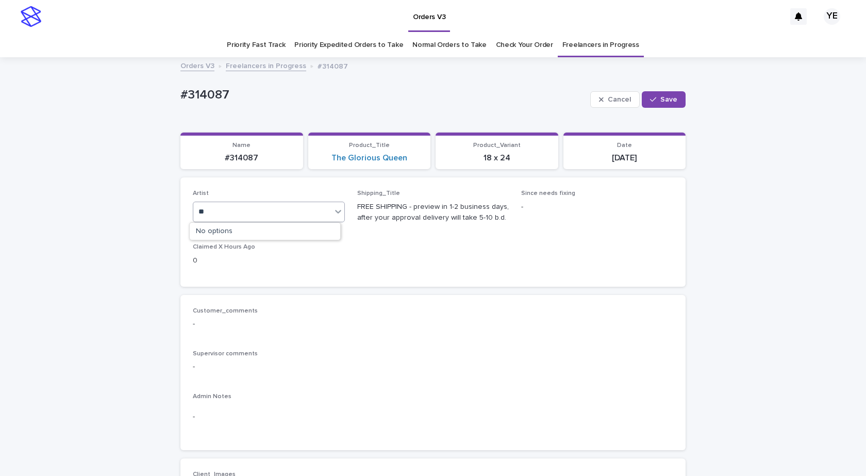
type input "*"
type input "****"
click at [216, 230] on div "OksanaHolets" at bounding box center [265, 232] width 151 height 18
click at [663, 102] on span "Save" at bounding box center [669, 99] width 17 height 7
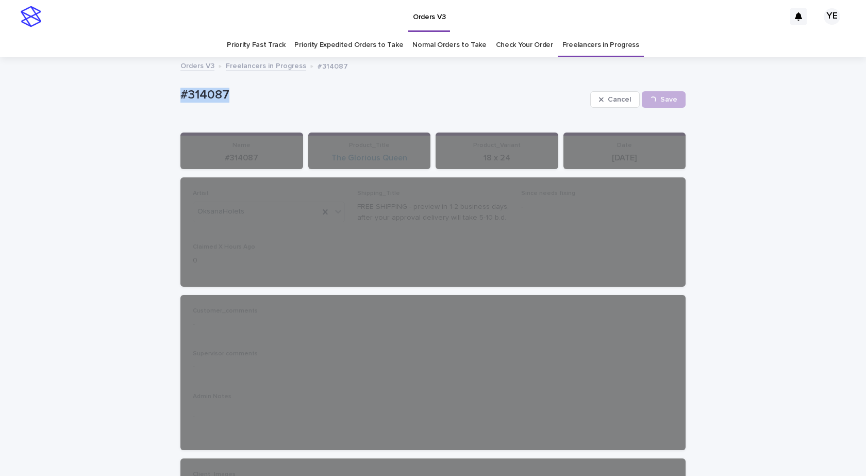
drag, startPoint x: 242, startPoint y: 91, endPoint x: 128, endPoint y: 100, distance: 114.3
copy p "#314087"
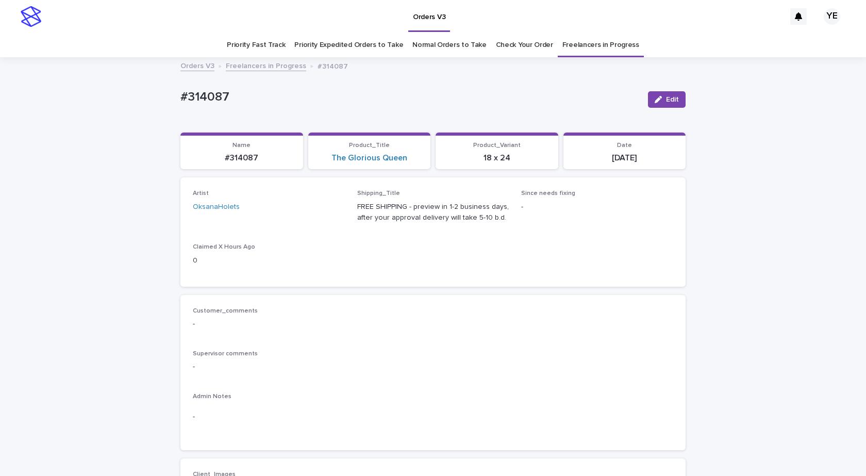
click at [666, 98] on span "Edit" at bounding box center [672, 99] width 13 height 7
click at [322, 209] on icon at bounding box center [325, 212] width 10 height 10
type input "*"
type input "*****"
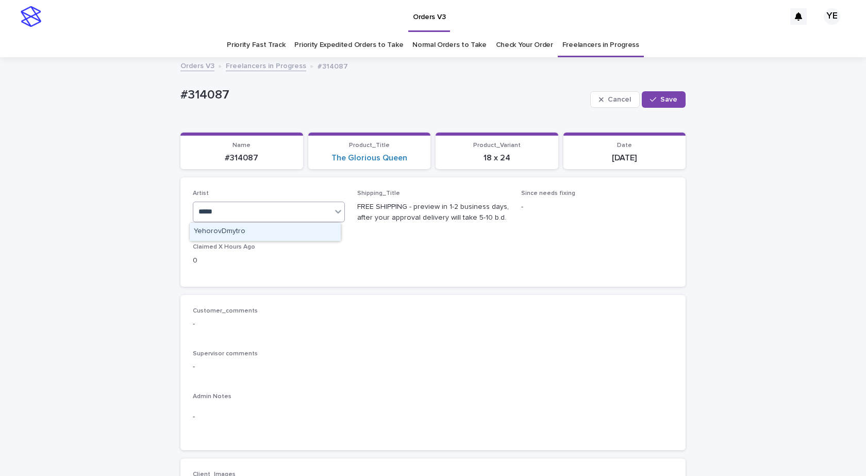
click at [213, 229] on div "YehorovDmytro" at bounding box center [265, 232] width 151 height 18
click at [654, 103] on div "button" at bounding box center [655, 99] width 10 height 7
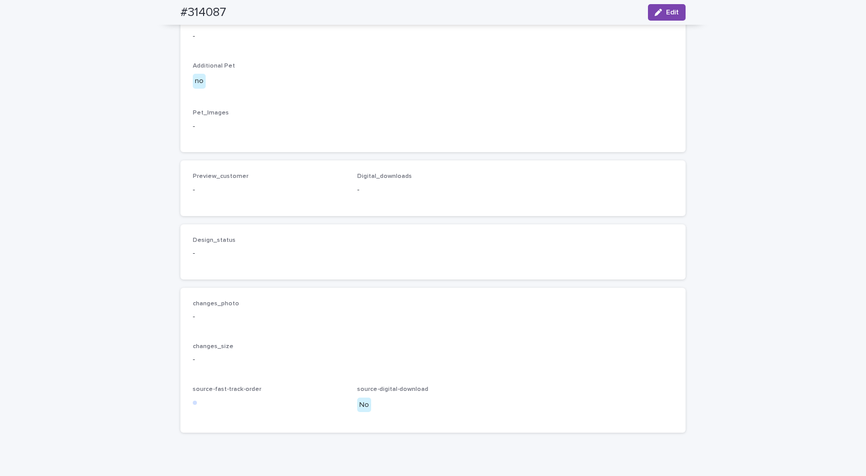
scroll to position [604, 0]
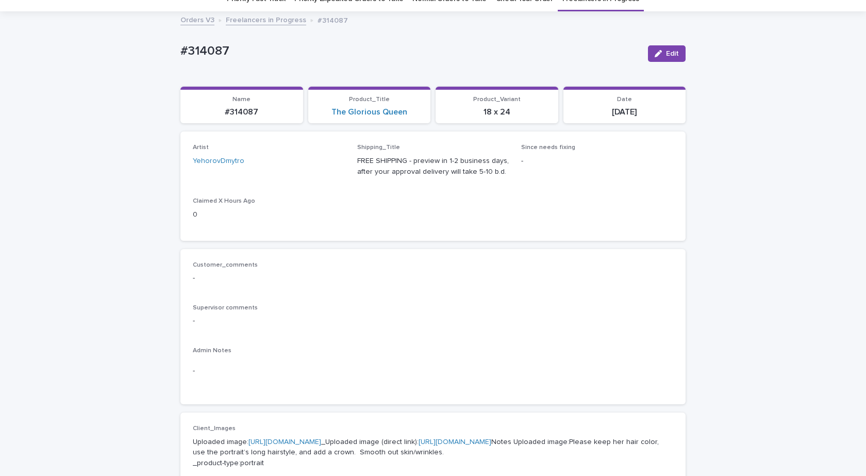
scroll to position [258, 0]
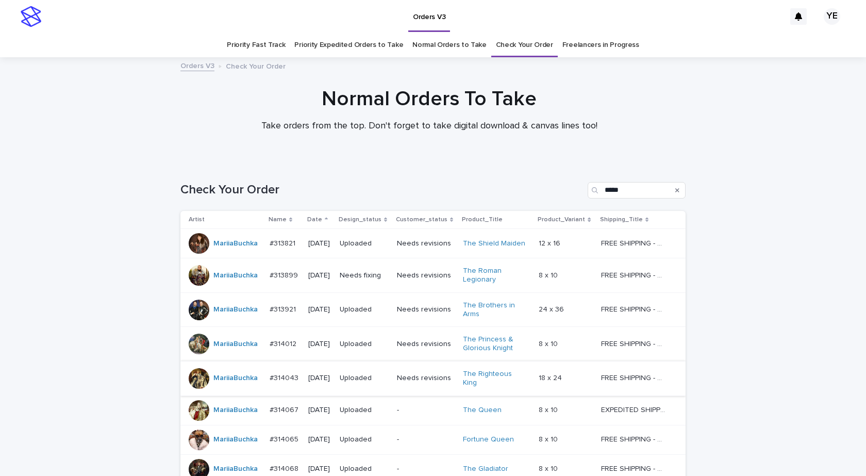
scroll to position [258, 0]
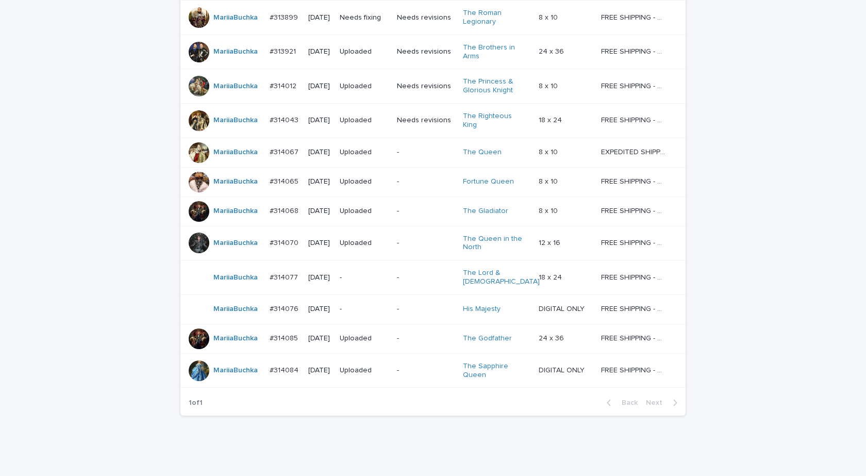
click at [98, 218] on div "Loading... Saving… Loading... Saving… Check Your Order ***** Artist Name Date D…" at bounding box center [433, 190] width 866 height 572
click at [104, 154] on div "Loading... Saving… Loading... Saving… Check Your Order ***** Artist Name Date D…" at bounding box center [433, 190] width 866 height 572
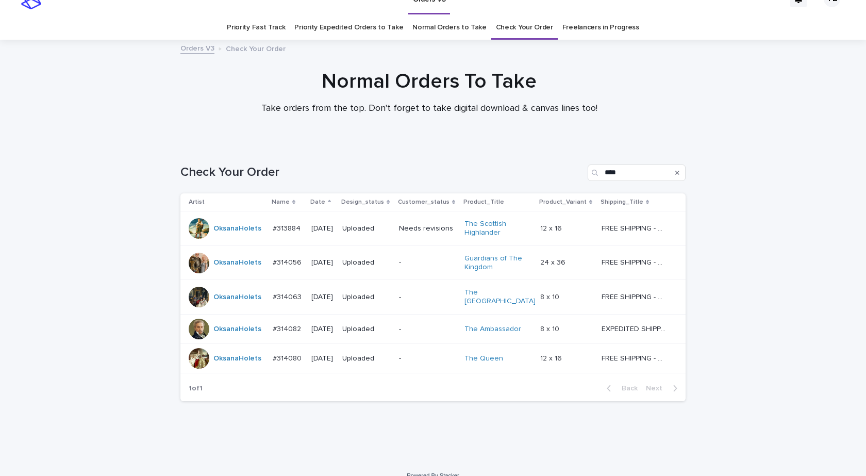
scroll to position [27, 0]
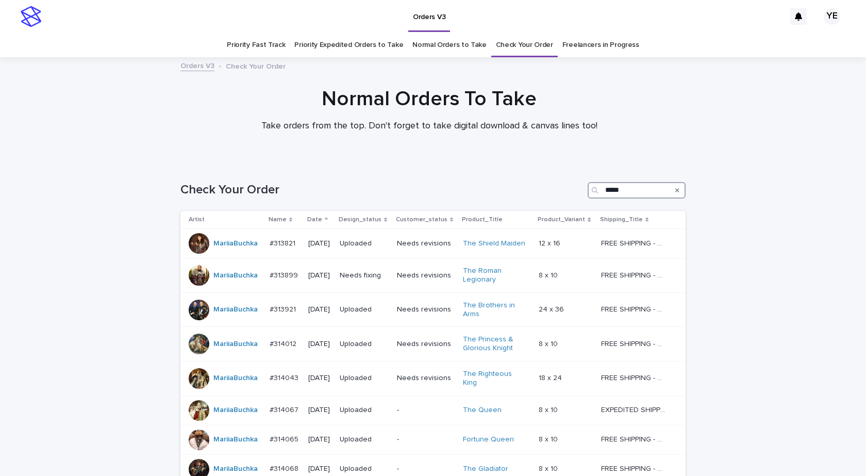
drag, startPoint x: 624, startPoint y: 193, endPoint x: 569, endPoint y: 184, distance: 56.0
click at [568, 188] on div "Check Your Order *****" at bounding box center [432, 190] width 505 height 17
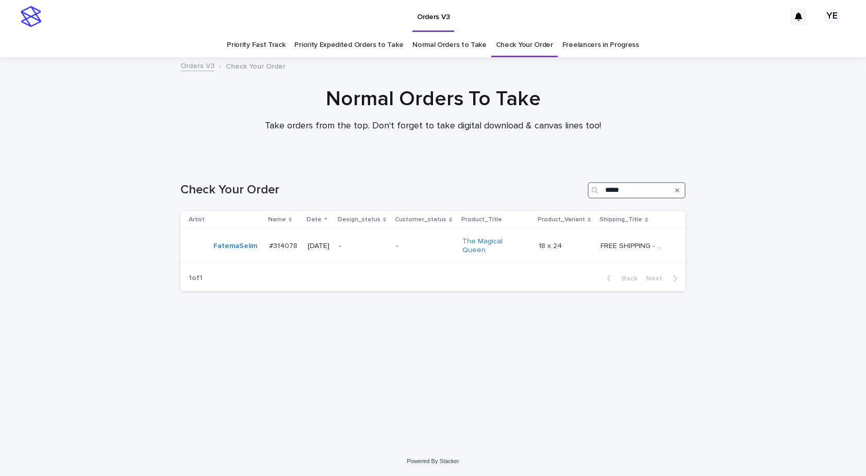
type input "*****"
